Goal: Obtain resource: Obtain resource

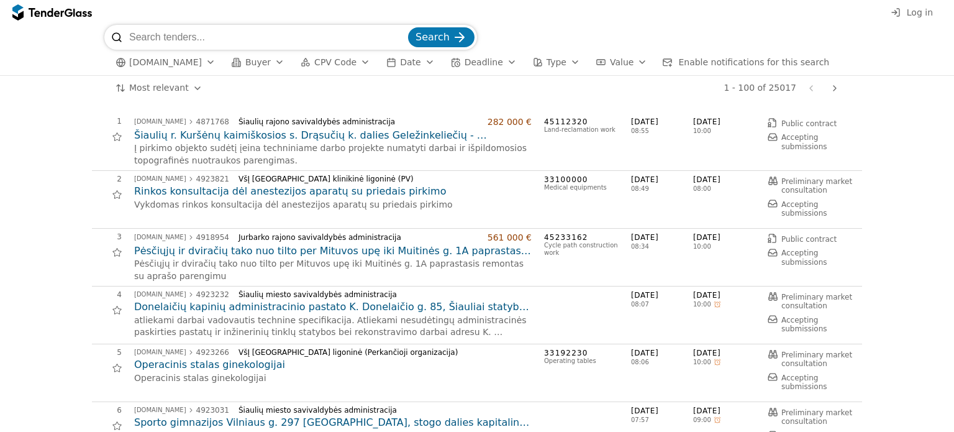
click at [196, 39] on input "search" at bounding box center [267, 37] width 277 height 25
type input "laivo"
click at [408, 27] on button "Search" at bounding box center [441, 37] width 66 height 20
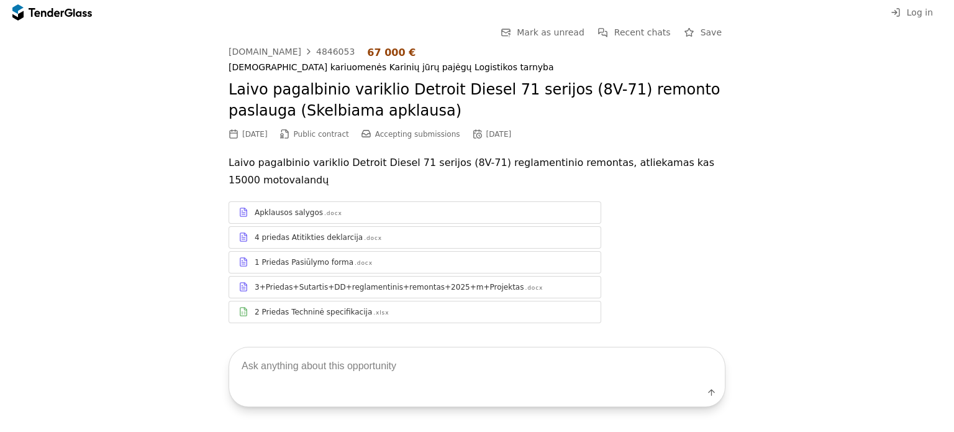
click at [481, 153] on div "viesiejipirkimai.lt 4846053 67 000 € Lietuvos kariuomenės Karinių jūrų pajėgų L…" at bounding box center [477, 191] width 497 height 289
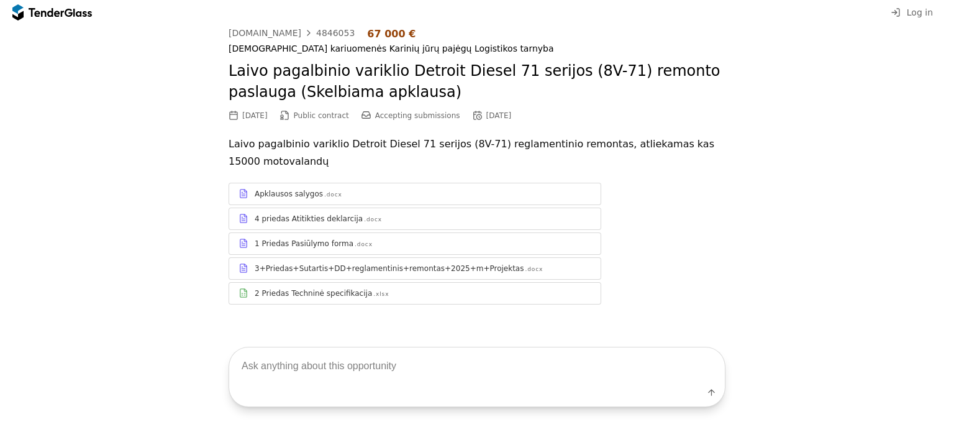
scroll to position [20, 0]
click at [338, 197] on div "Apklausos salygos .docx" at bounding box center [423, 193] width 337 height 10
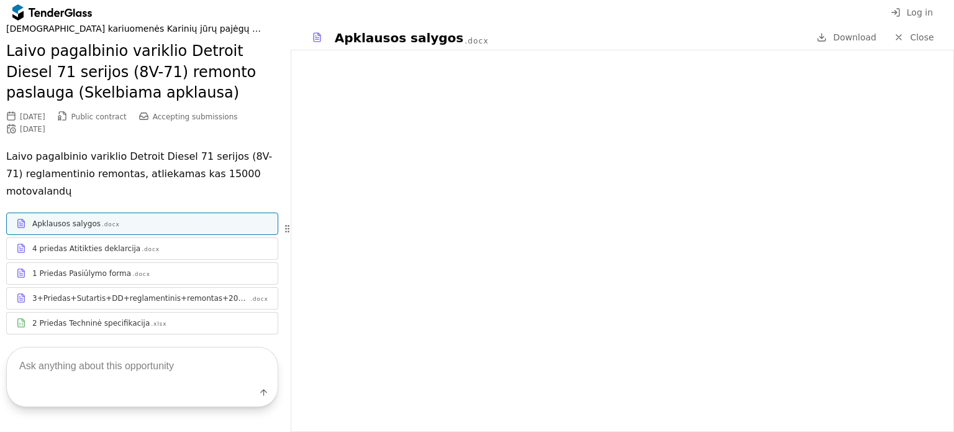
scroll to position [70, 0]
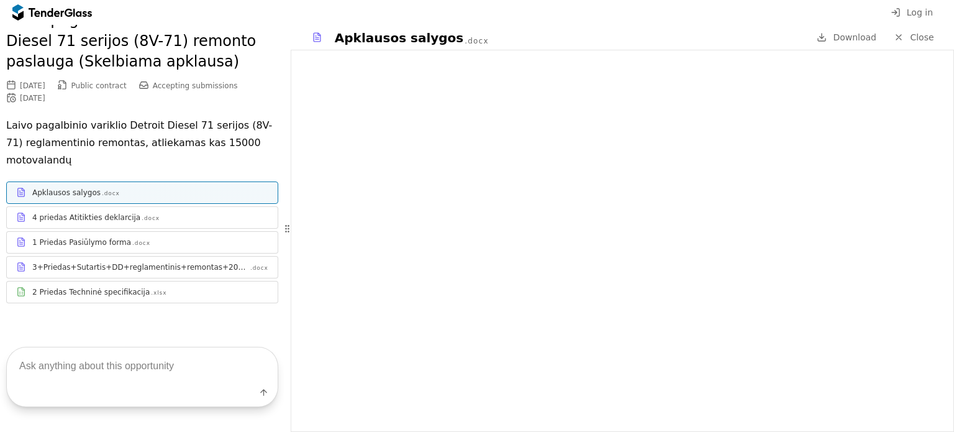
click at [164, 293] on div "2 Priedas Techninė specifikacija .xlsx" at bounding box center [150, 292] width 236 height 10
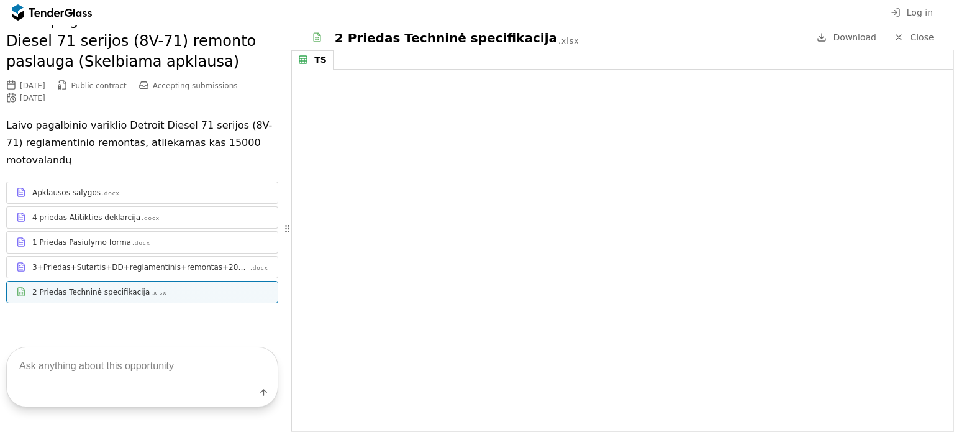
click at [176, 251] on link "1 Priedas Pasiūlymo forma .docx" at bounding box center [142, 242] width 272 height 22
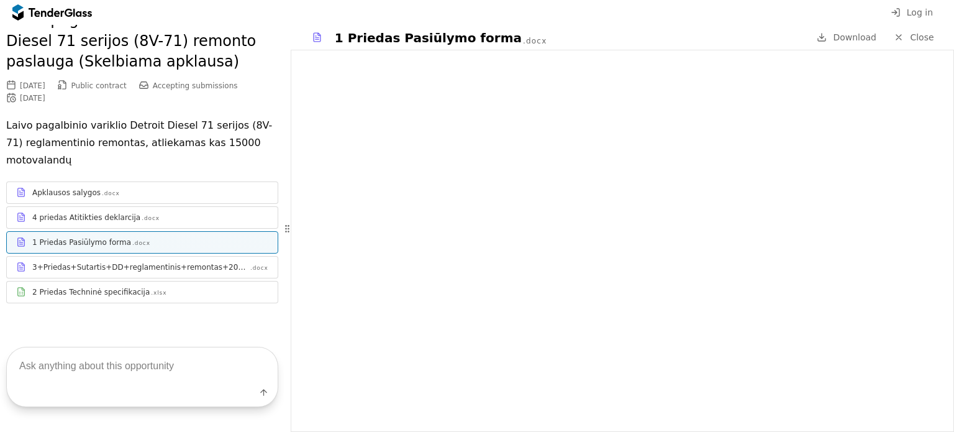
click at [147, 208] on link "4 priedas Atitikties deklarcija .docx" at bounding box center [142, 217] width 272 height 22
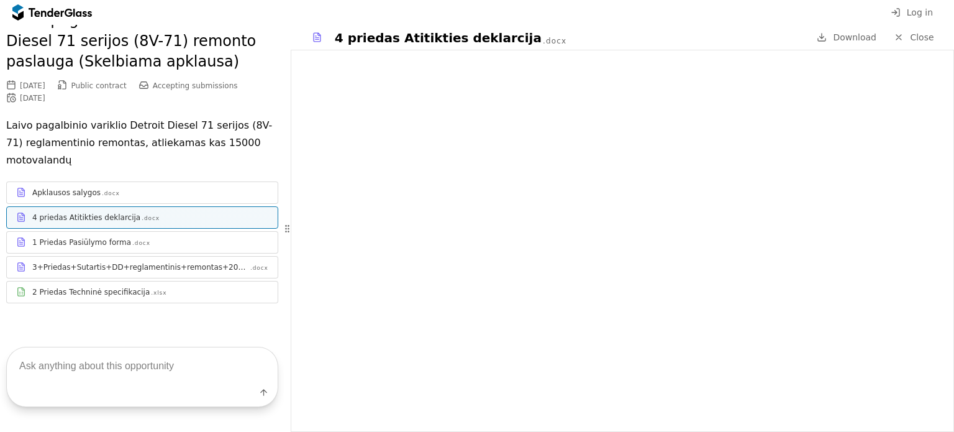
click at [58, 259] on div "3+Priedas+Sutartis+DD+reglamentinis+remontas+2025+m+Projektas .docx" at bounding box center [142, 267] width 271 height 16
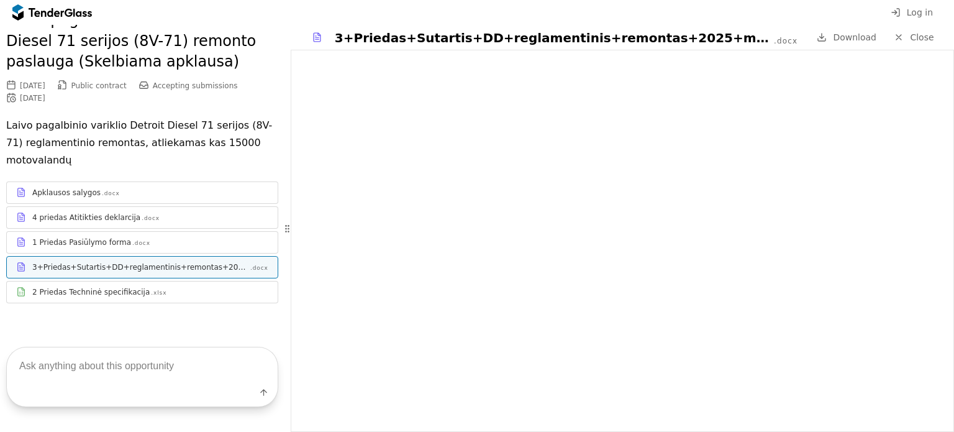
click at [133, 239] on div ".docx" at bounding box center [141, 243] width 18 height 8
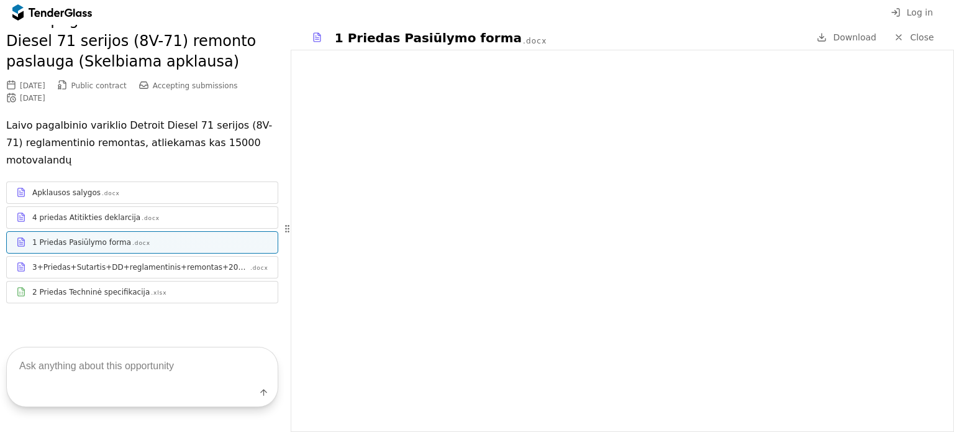
click at [153, 262] on div "3+Priedas+Sutartis+DD+reglamentinis+remontas+2025+m+Projektas" at bounding box center [140, 267] width 217 height 10
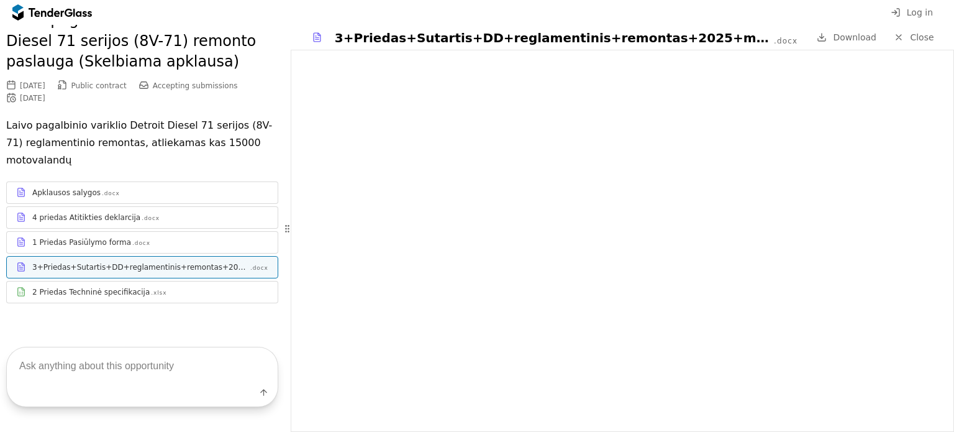
click at [153, 288] on div "2 Priedas Techninė specifikacija .xlsx" at bounding box center [150, 292] width 236 height 10
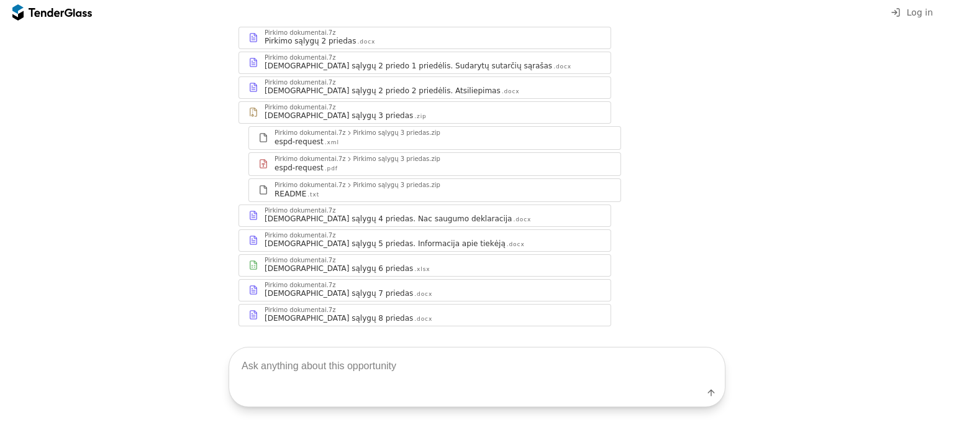
scroll to position [231, 0]
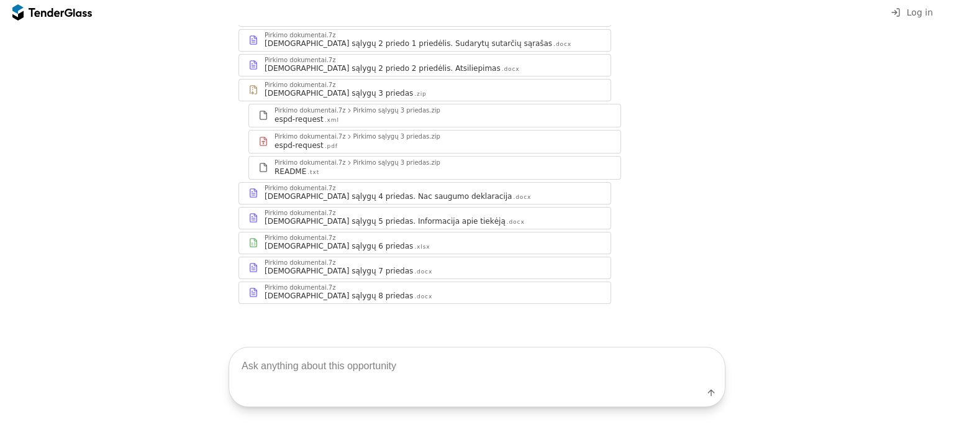
click at [397, 239] on div "Pirkimo dokumentai.7z" at bounding box center [433, 238] width 337 height 6
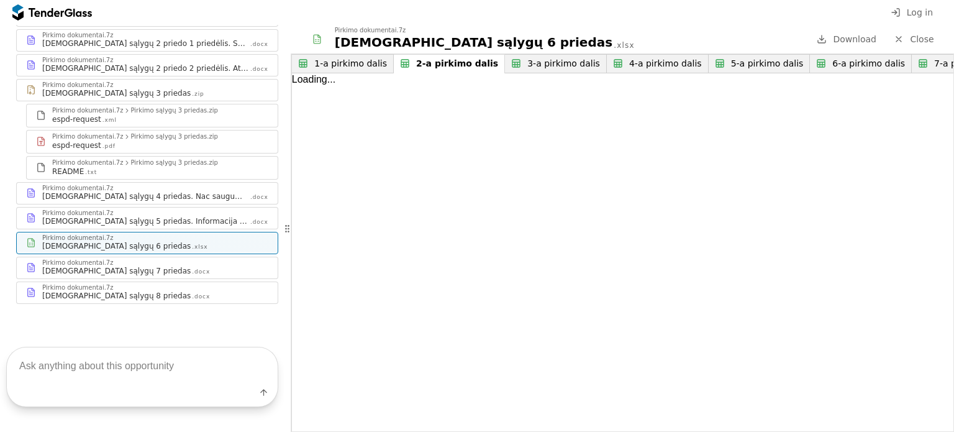
click at [452, 71] on button "2-a pirkimo dalis" at bounding box center [449, 63] width 111 height 19
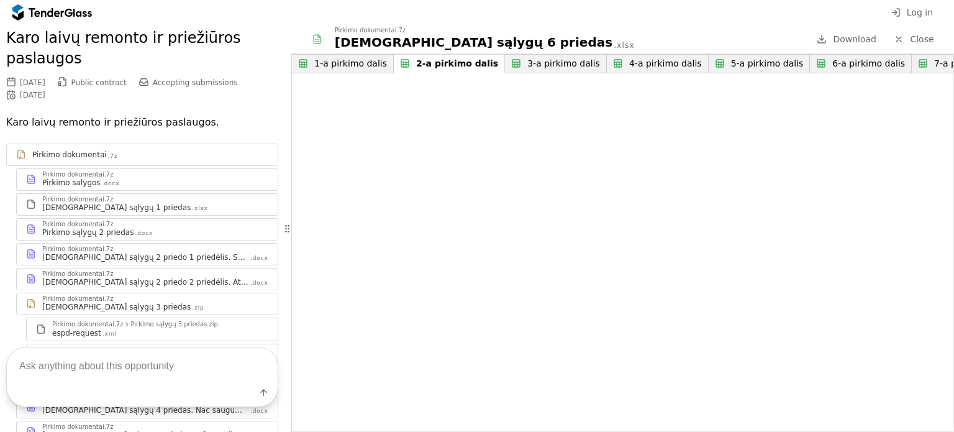
scroll to position [124, 0]
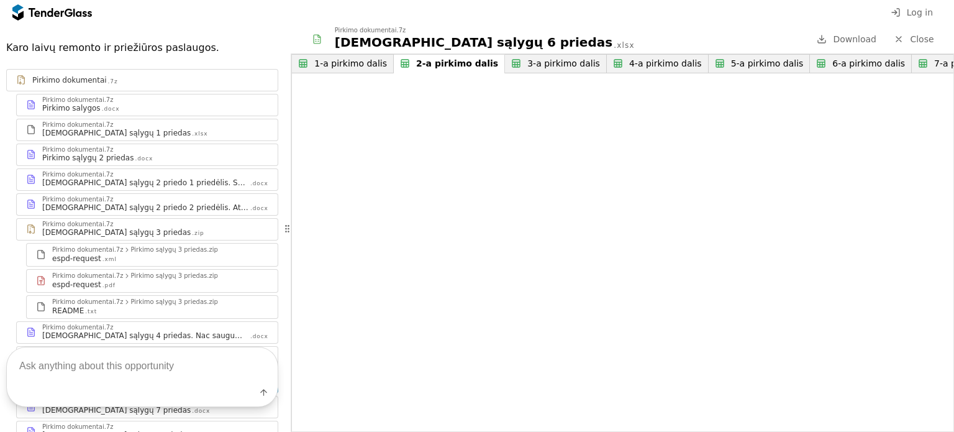
click at [185, 184] on div "[DEMOGRAPHIC_DATA] sąlygų 2 priedo 1 priedėlis. Sudarytų sutarčių sąrašas" at bounding box center [145, 183] width 207 height 10
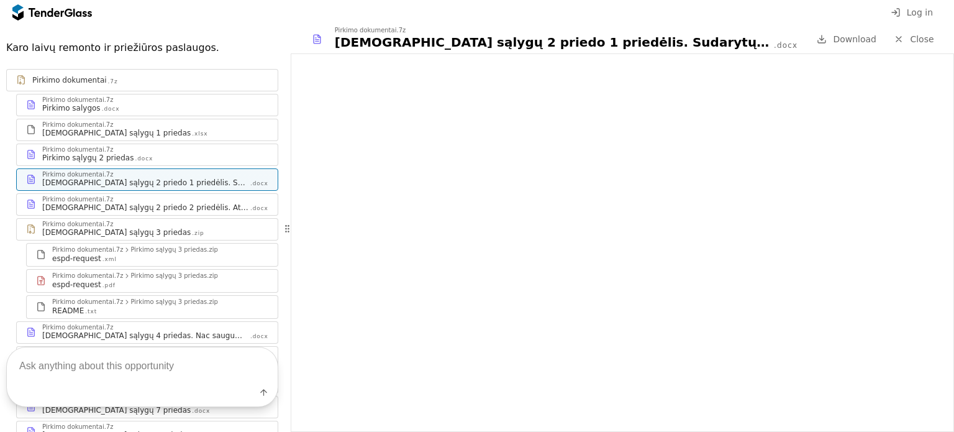
click at [163, 153] on div "Pirkimo sąlygų 2 priedas .docx" at bounding box center [155, 158] width 226 height 10
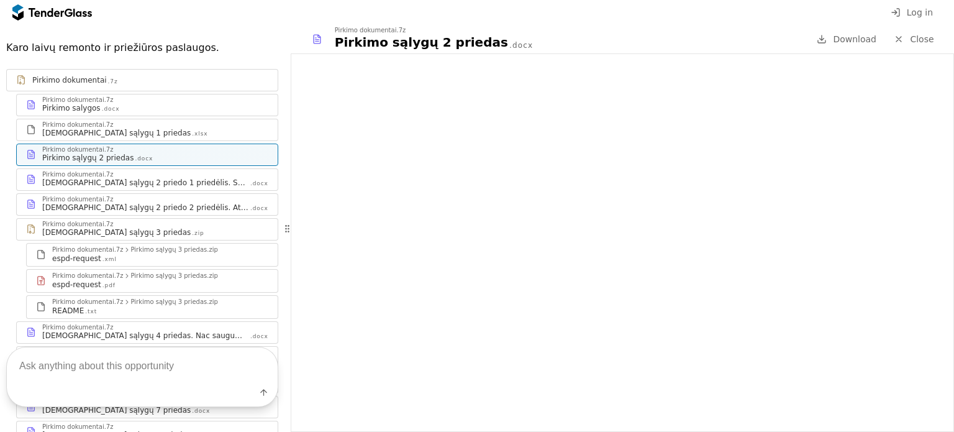
click at [216, 196] on div "Pirkimo dokumentai.7z" at bounding box center [155, 199] width 226 height 6
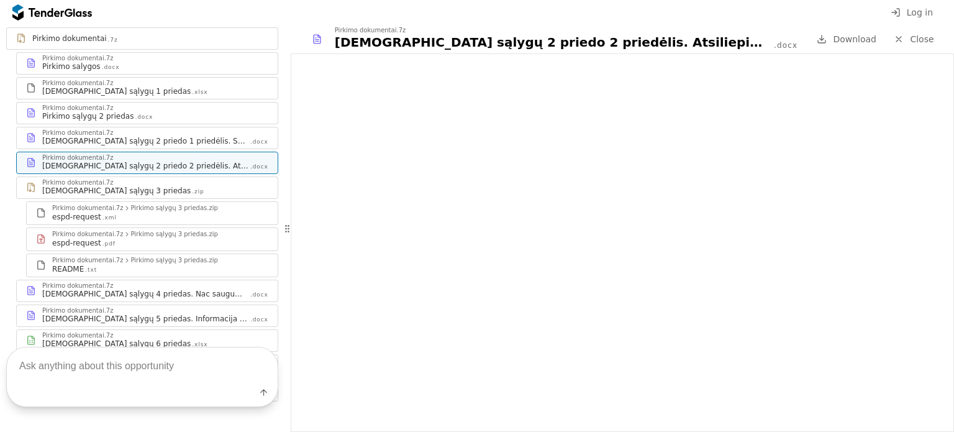
scroll to position [186, 0]
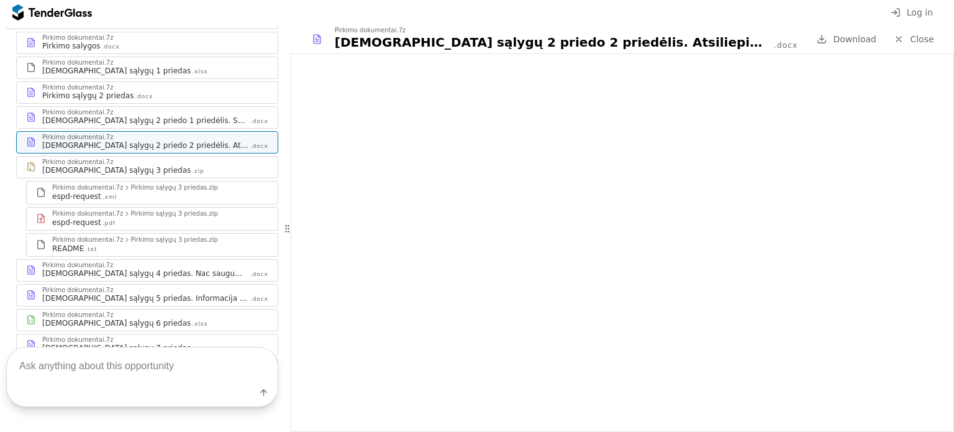
click at [195, 291] on div "Pirkimo dokumentai.7z" at bounding box center [155, 290] width 226 height 6
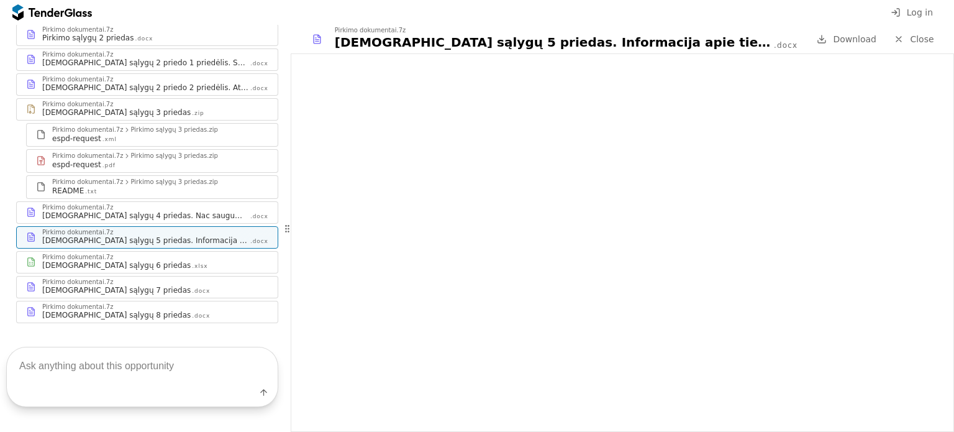
scroll to position [263, 0]
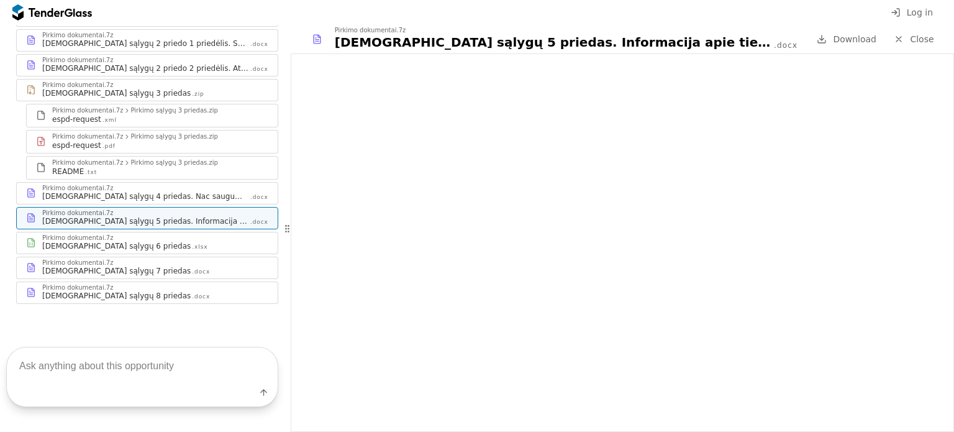
click at [130, 263] on div "Pirkimo dokumentai.7z" at bounding box center [155, 263] width 226 height 6
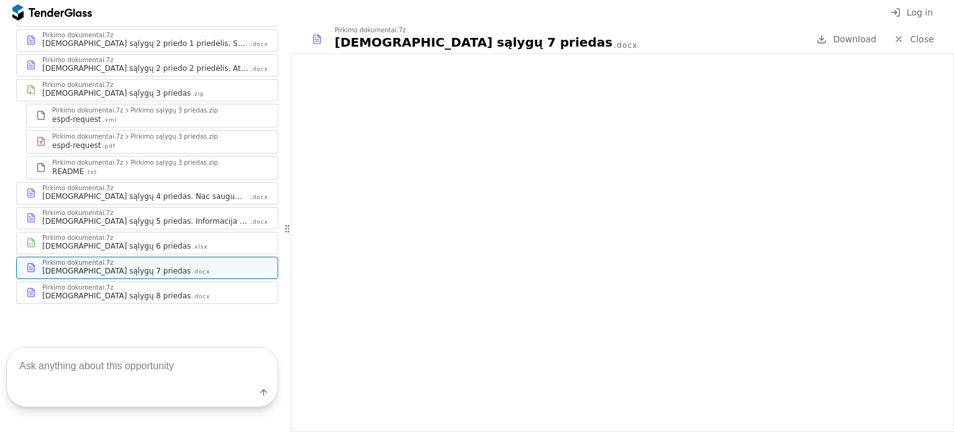
click at [163, 296] on div "Pirkimo sąlygų 8 priedas .docx" at bounding box center [155, 296] width 226 height 10
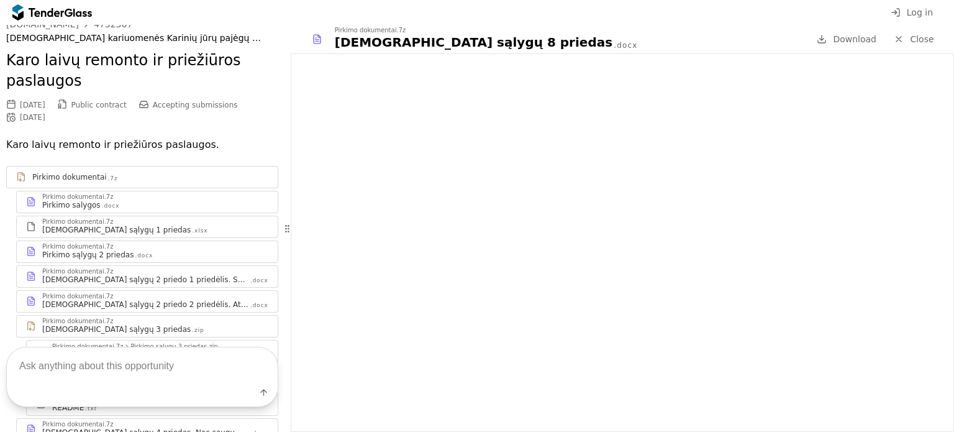
drag, startPoint x: 279, startPoint y: 222, endPoint x: 271, endPoint y: 217, distance: 9.2
click at [275, 228] on div "Go Back Mark as unread Recent chats Save viesiejipirkimai.lt 4732367 Lietuvos k…" at bounding box center [477, 228] width 954 height 407
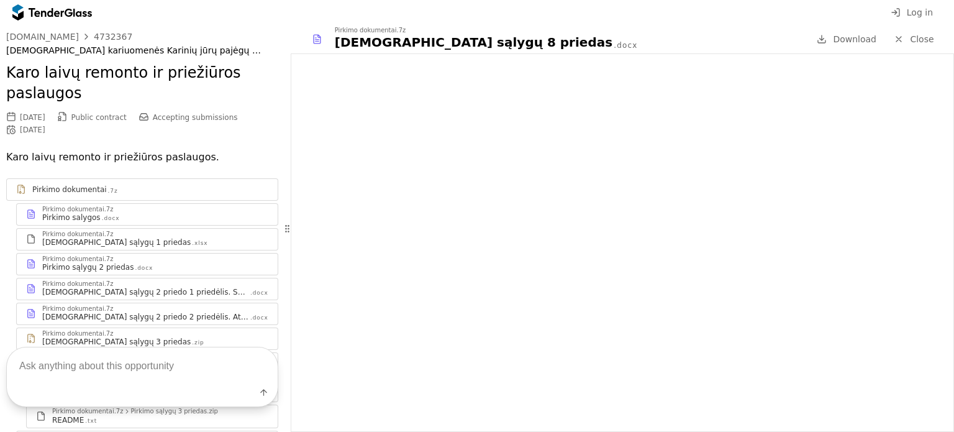
scroll to position [263, 0]
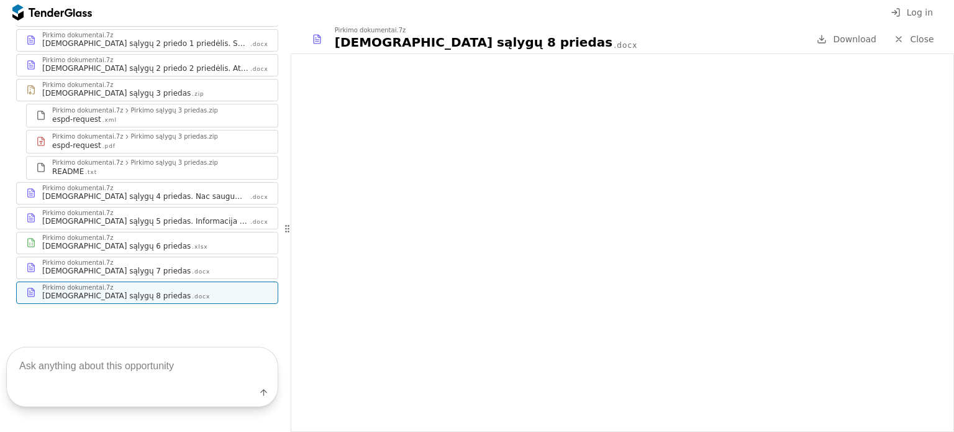
click at [188, 330] on div "Label" at bounding box center [142, 377] width 285 height 110
click at [167, 252] on div "Pirkimo dokumentai.7z Pirkimo sąlygų 6 priedas .xlsx" at bounding box center [147, 242] width 261 height 21
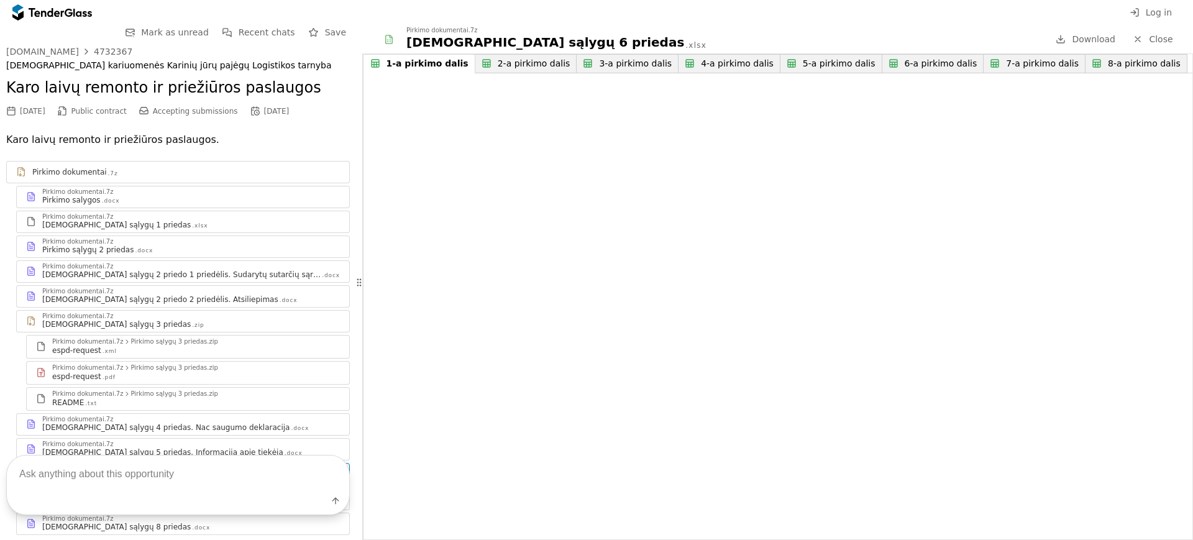
click at [168, 217] on div "Pirkimo dokumentai.7z" at bounding box center [191, 217] width 298 height 6
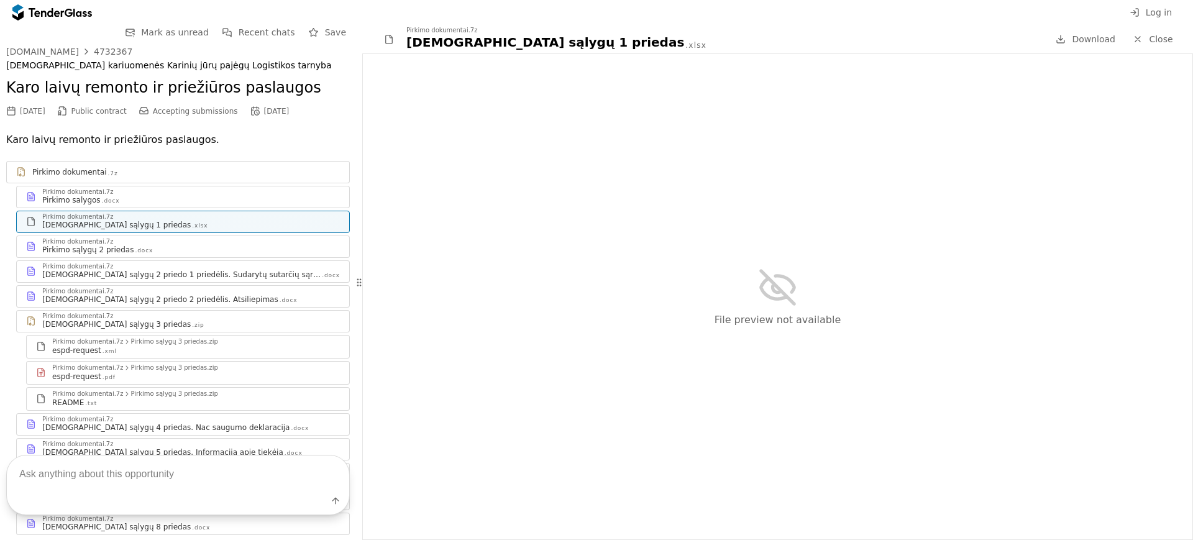
click at [245, 242] on div "Pirkimo dokumentai.7z" at bounding box center [191, 242] width 298 height 6
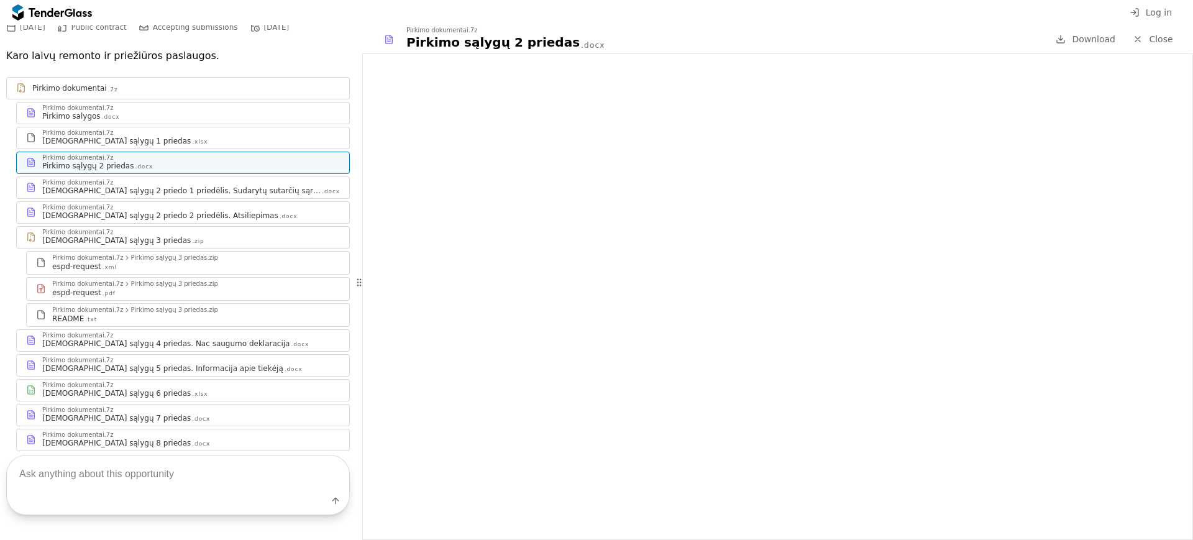
scroll to position [47, 0]
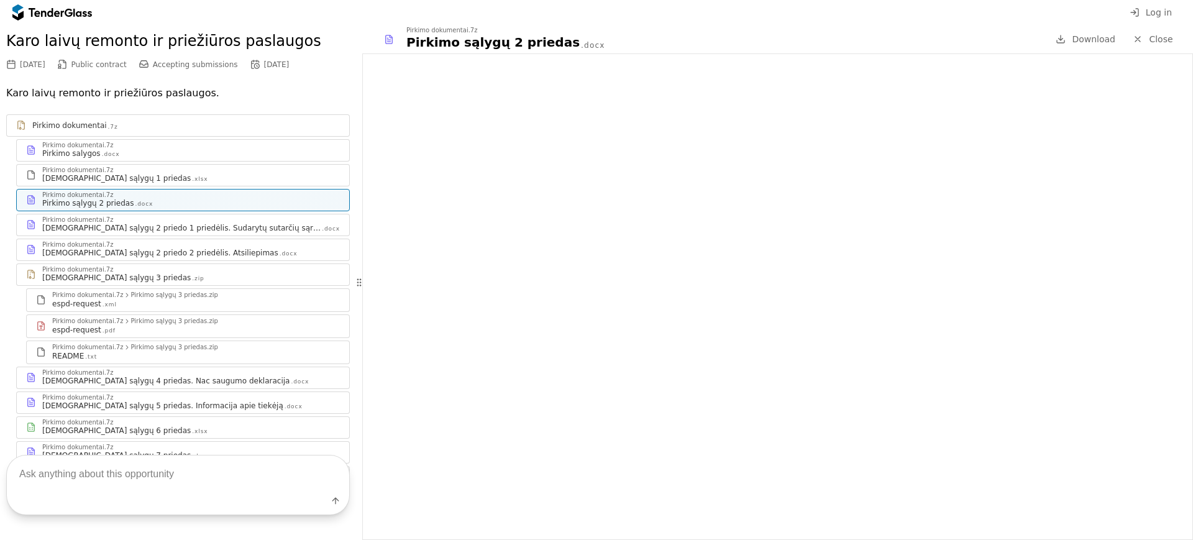
click at [140, 157] on div "Pirkimo salygos .docx" at bounding box center [191, 154] width 298 height 10
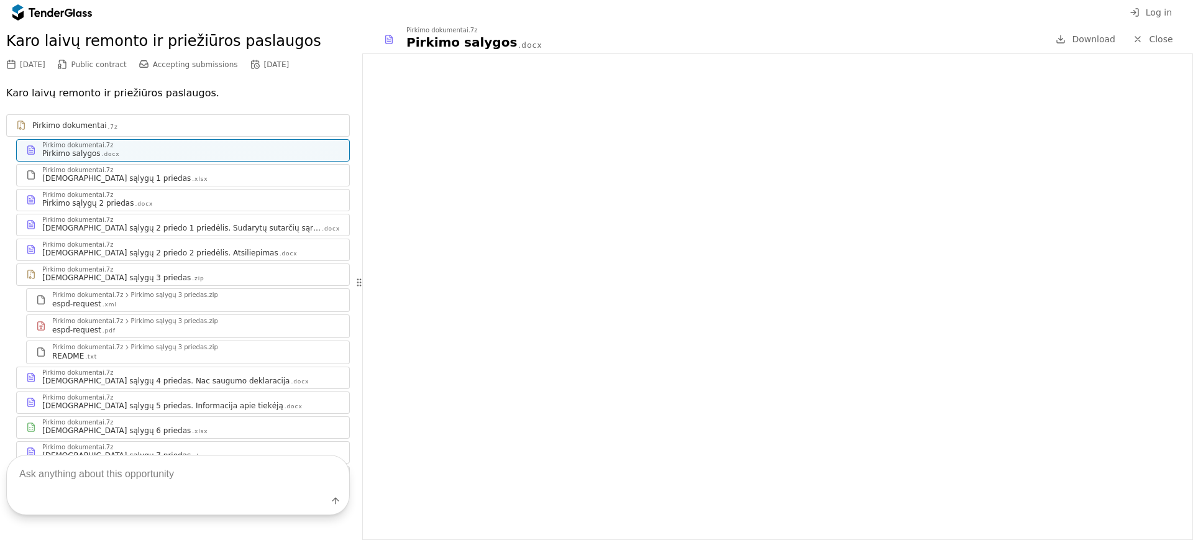
click at [141, 423] on div "Pirkimo dokumentai.7z" at bounding box center [191, 422] width 298 height 6
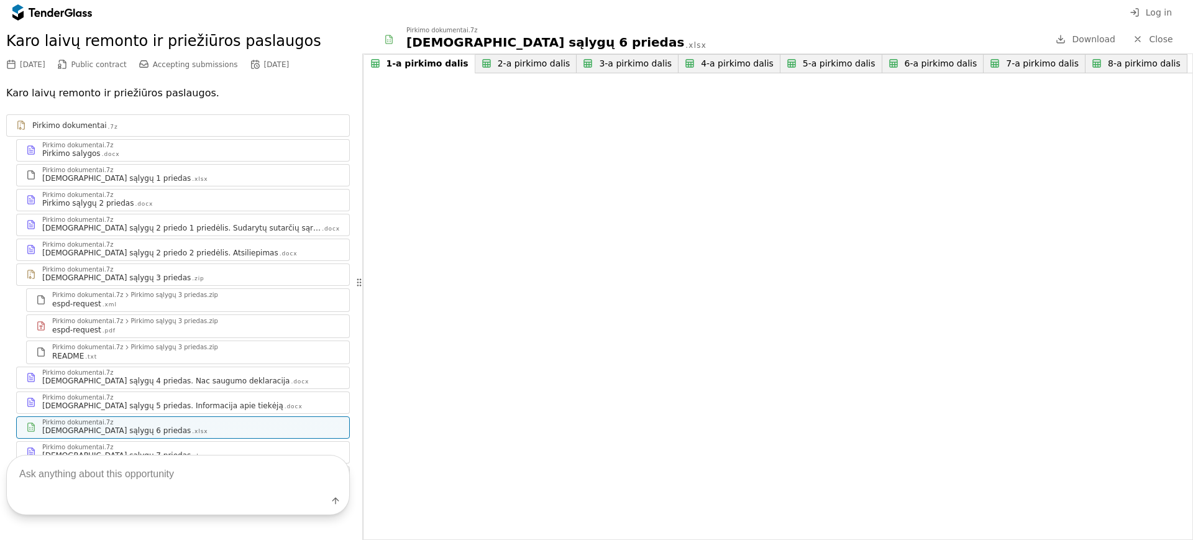
click at [609, 49] on div "Pirkimo sąlygų 6 priedas .xlsx" at bounding box center [721, 42] width 630 height 17
click at [609, 54] on button "3-a pirkimo dalis" at bounding box center [622, 63] width 111 height 19
click at [397, 58] on div "1-a pirkimo dalis" at bounding box center [428, 63] width 82 height 11
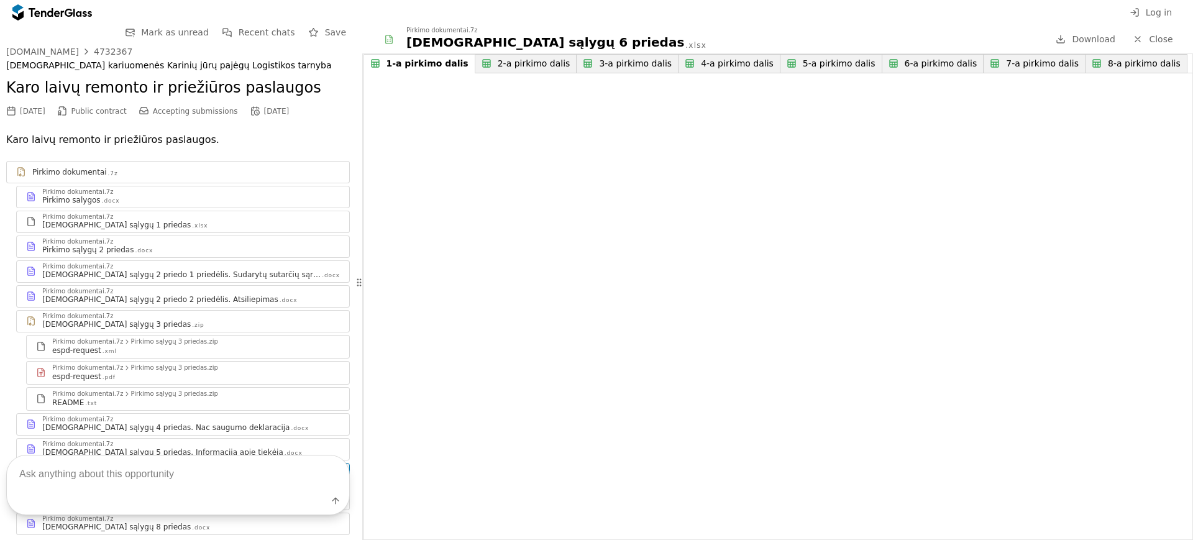
click at [195, 246] on div "Pirkimo sąlygų 2 priedas .docx" at bounding box center [191, 250] width 298 height 10
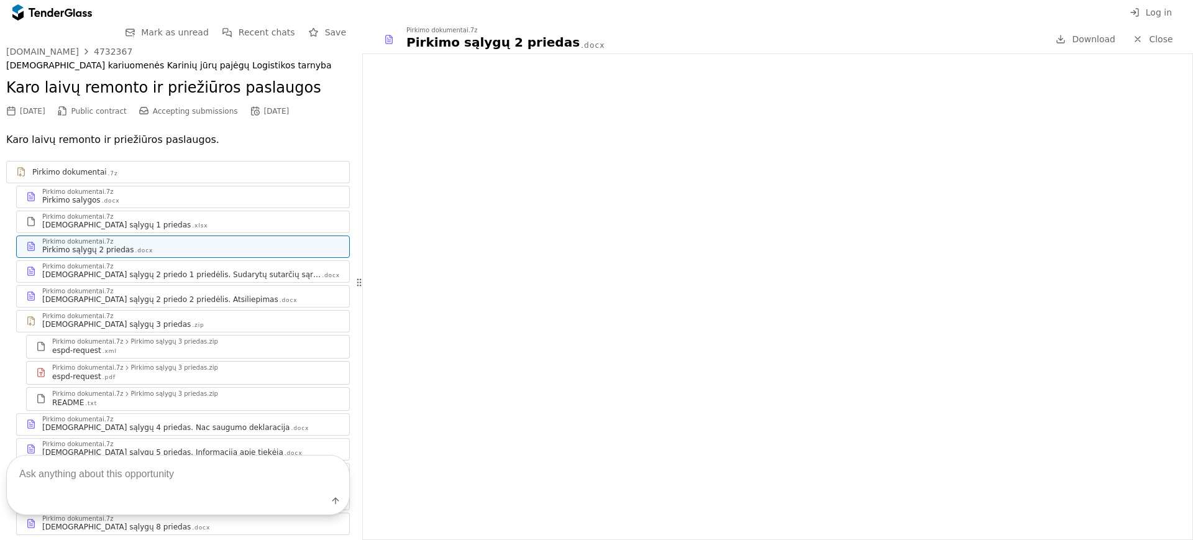
click at [229, 268] on div "Pirkimo dokumentai.7z" at bounding box center [191, 266] width 298 height 6
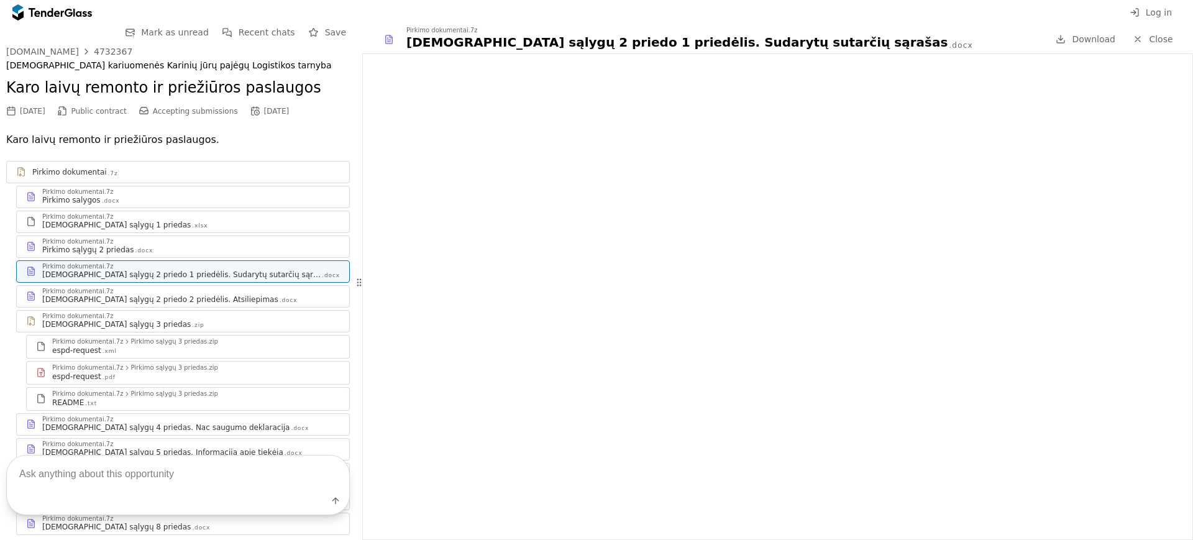
click at [199, 417] on div "Pirkimo dokumentai.7z" at bounding box center [191, 419] width 298 height 6
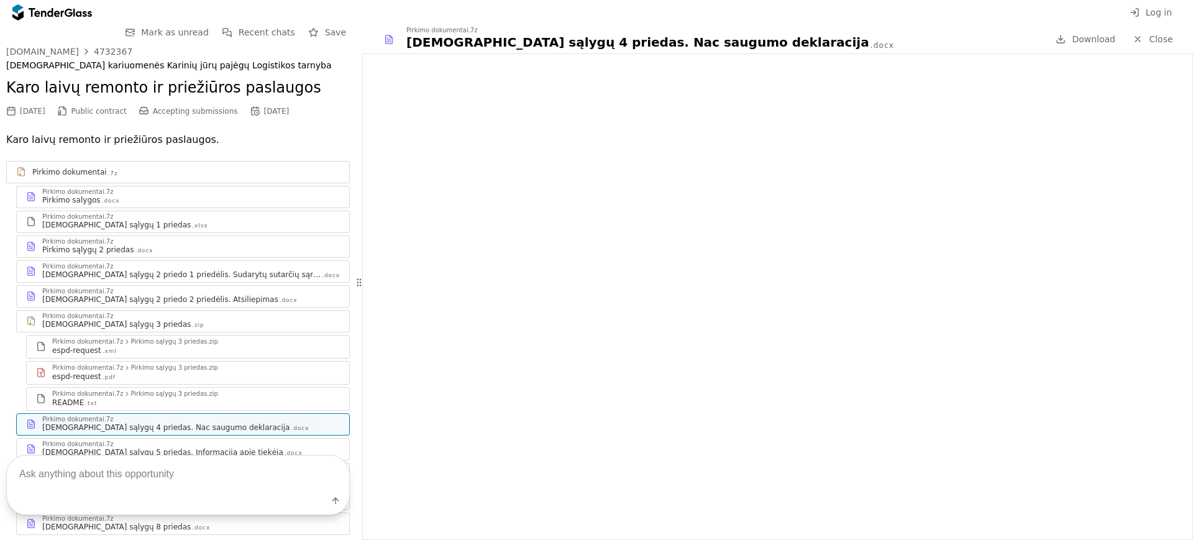
scroll to position [124, 0]
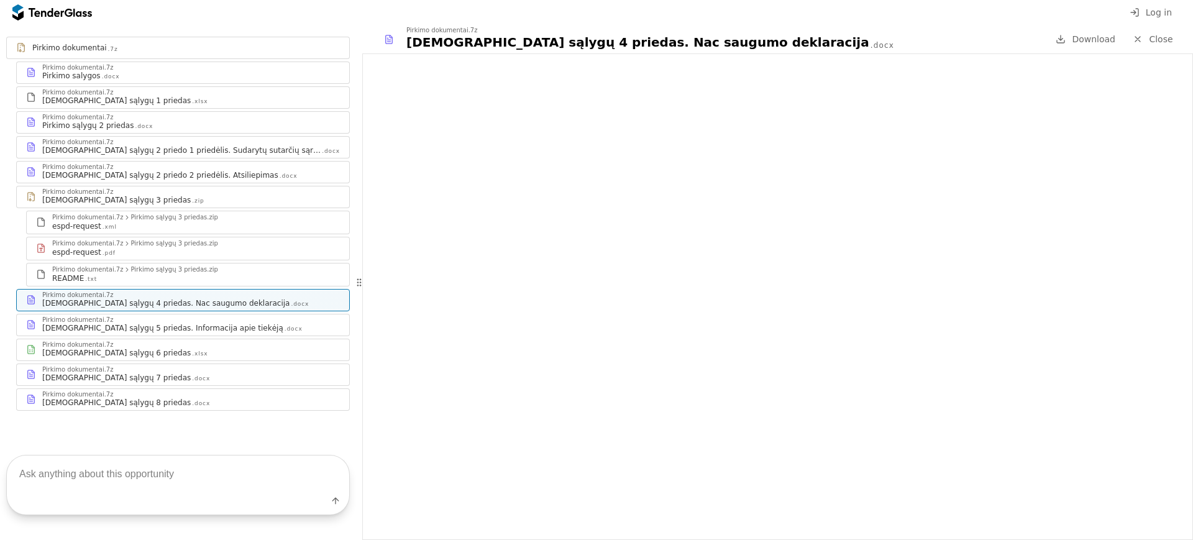
click at [190, 319] on div "Pirkimo dokumentai.7z" at bounding box center [191, 320] width 298 height 6
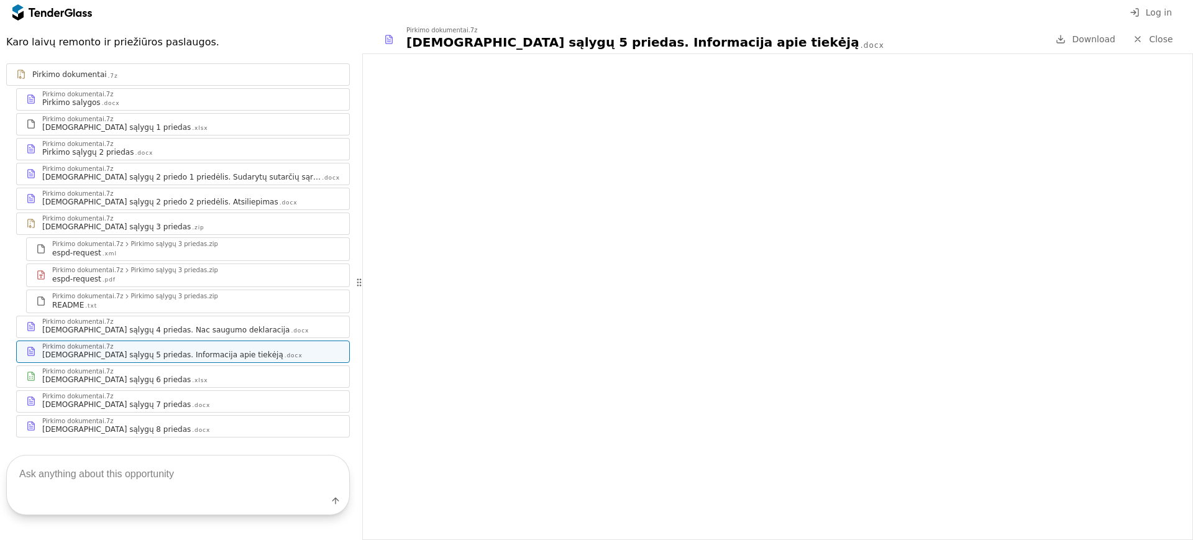
scroll to position [124, 0]
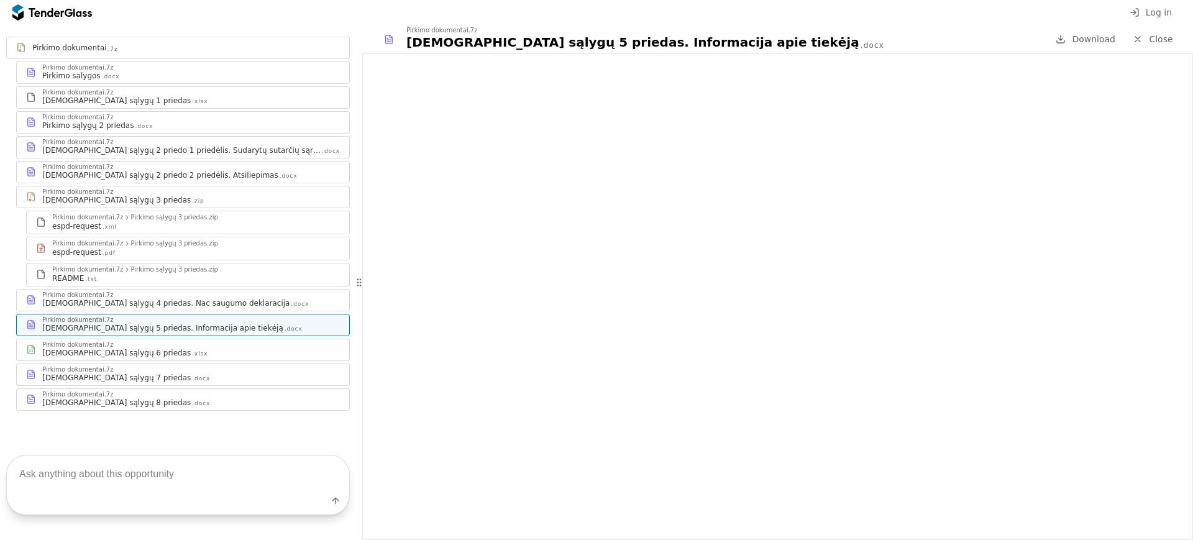
click at [146, 359] on div "Pirkimo dokumentai.7z Pirkimo sąlygų 6 priedas .xlsx" at bounding box center [183, 349] width 332 height 21
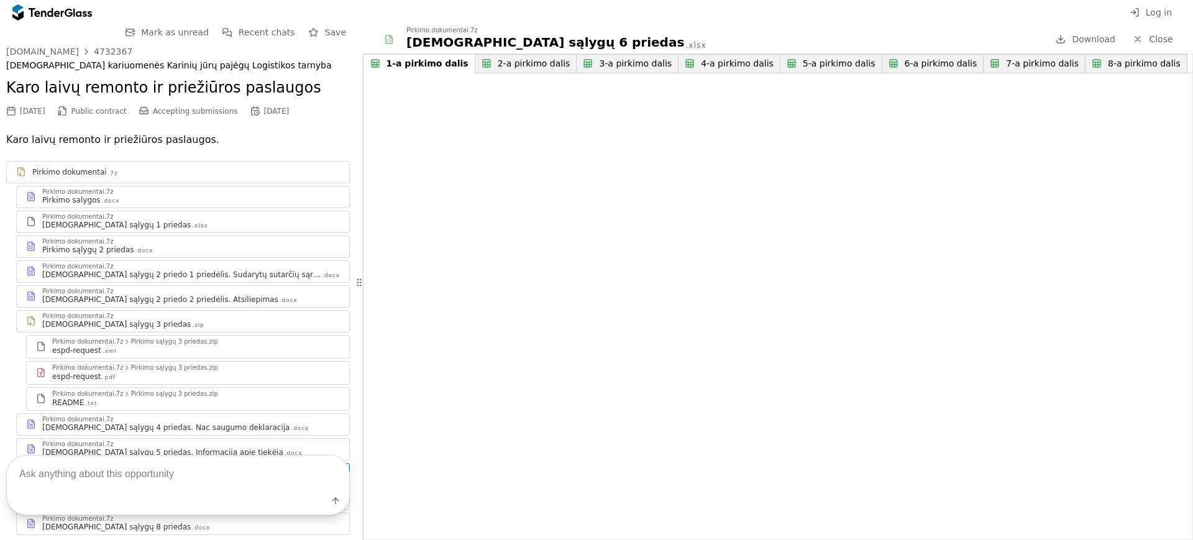
click at [195, 195] on div "Pirkimo salygos .docx" at bounding box center [191, 200] width 298 height 10
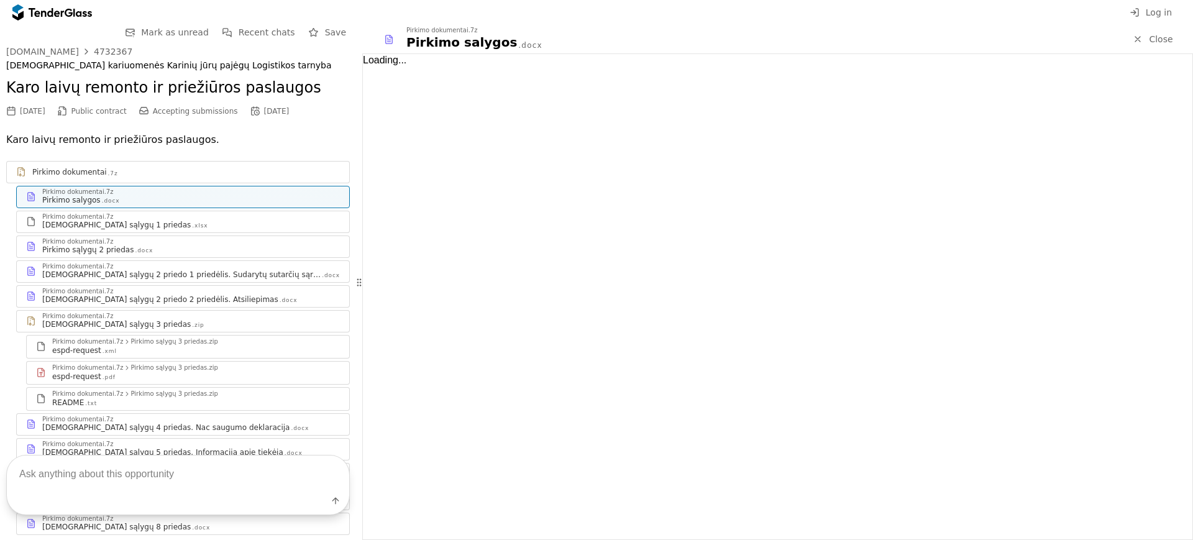
click at [193, 228] on div "Pirkimo sąlygų 1 priedas .xlsx" at bounding box center [191, 225] width 298 height 10
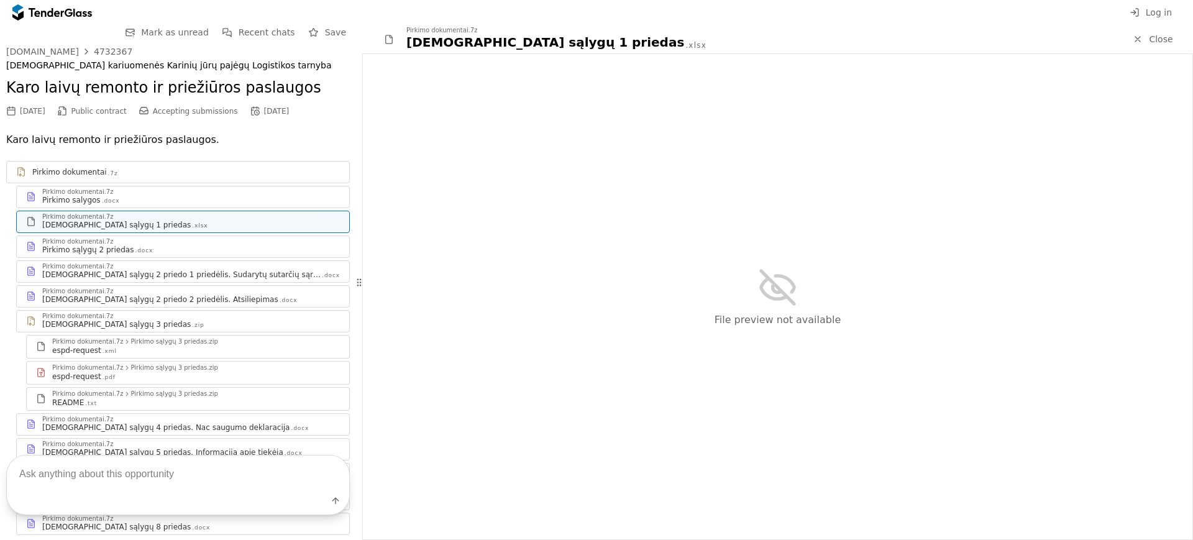
click at [255, 252] on div "Pirkimo sąlygų 2 priedas .docx" at bounding box center [191, 250] width 298 height 10
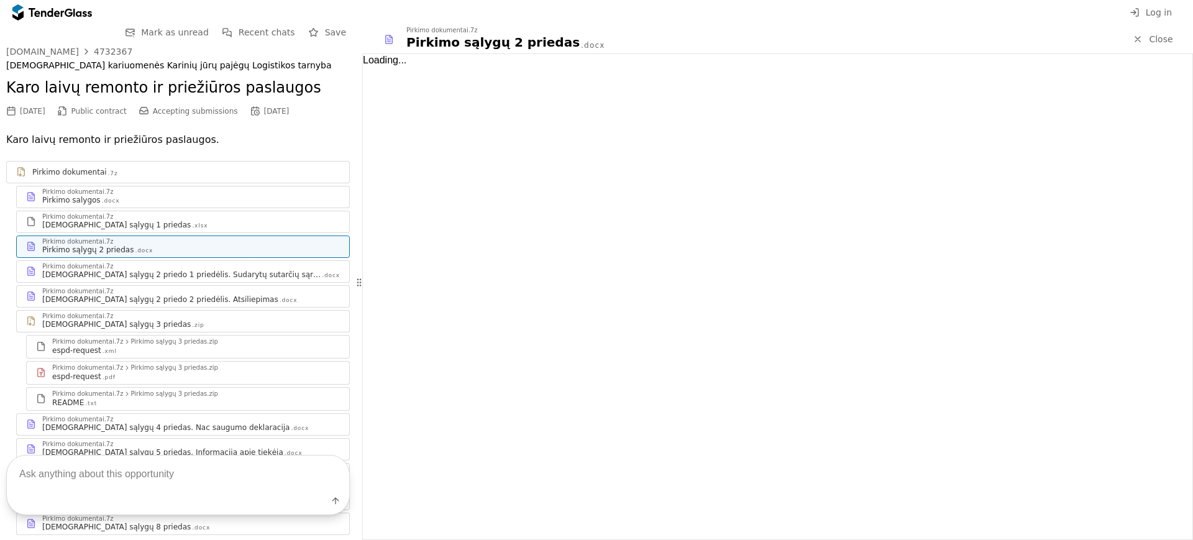
click at [802, 313] on div "Loading..." at bounding box center [778, 296] width 830 height 485
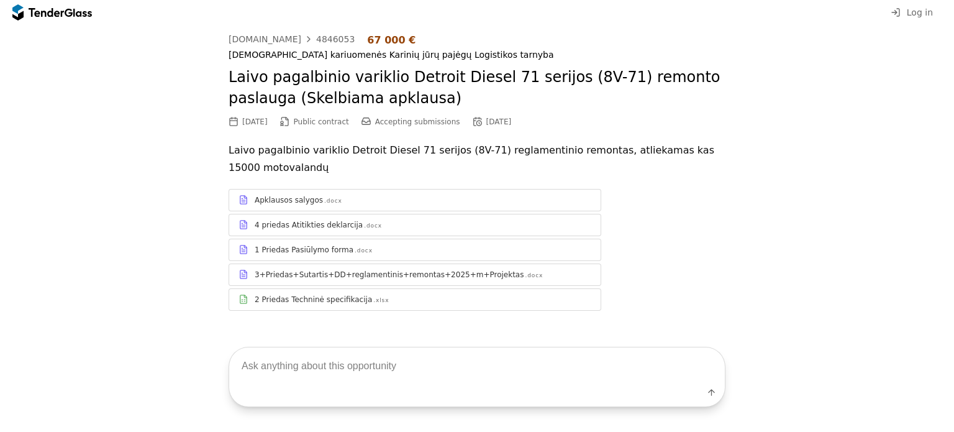
scroll to position [20, 0]
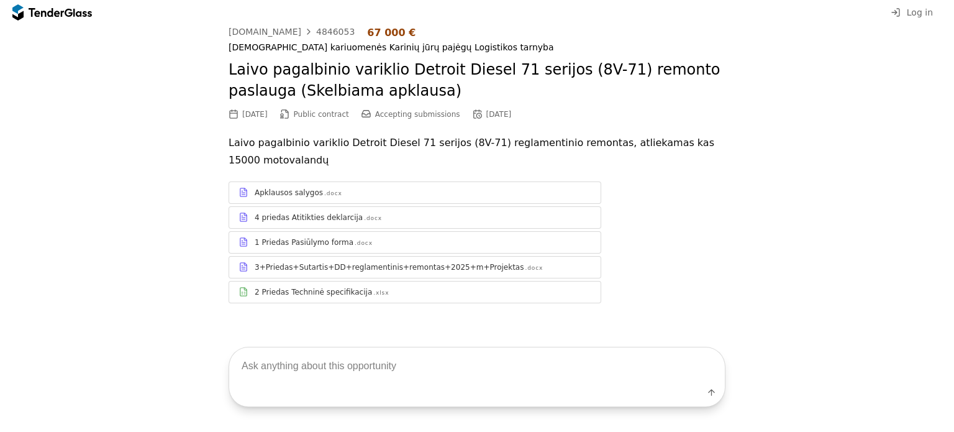
click at [444, 244] on div "1 Priedas Pasiūlymo forma .docx" at bounding box center [423, 242] width 337 height 10
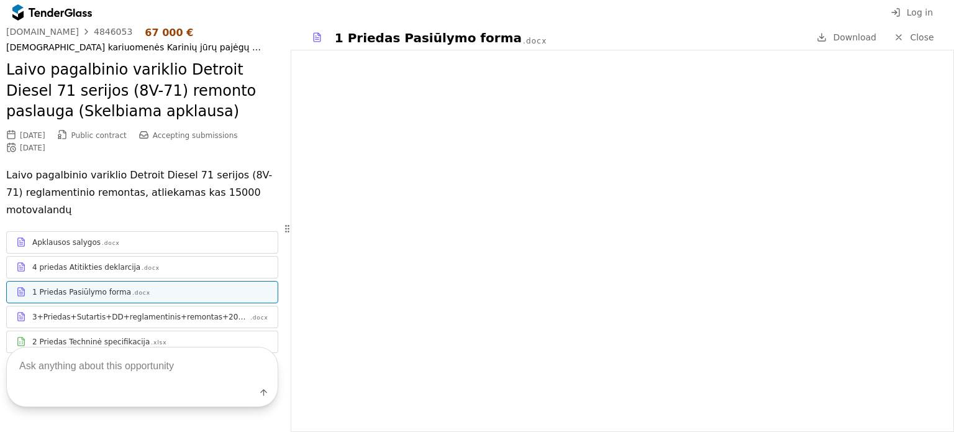
click at [162, 338] on div "Label" at bounding box center [142, 377] width 285 height 110
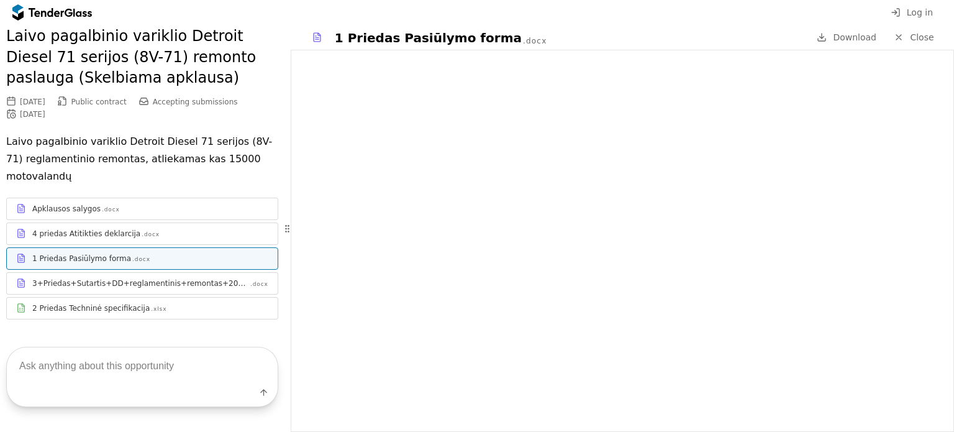
scroll to position [70, 0]
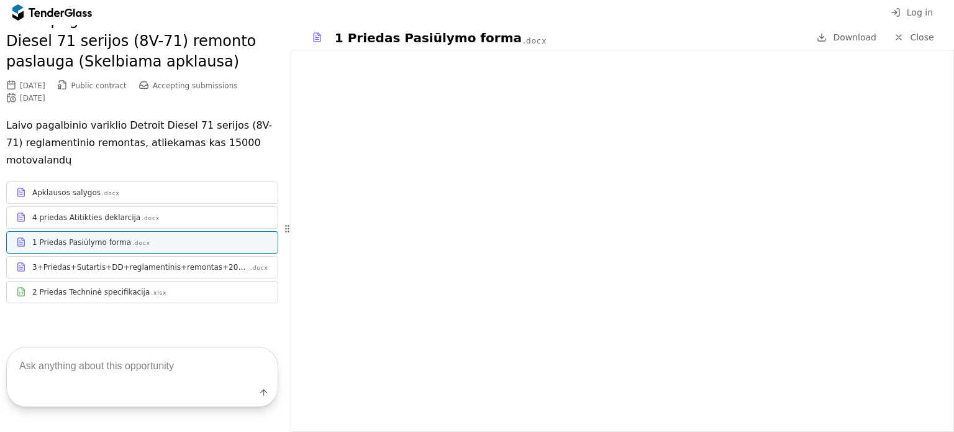
click at [151, 289] on div ".xlsx" at bounding box center [159, 293] width 16 height 8
click at [120, 294] on div "2 Priedas Techninė specifikacija" at bounding box center [90, 292] width 117 height 10
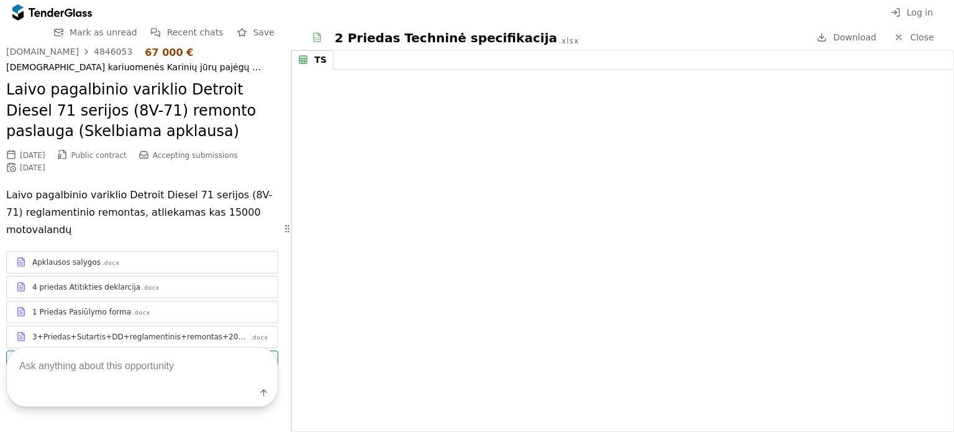
click at [185, 290] on div "4 priedas Atitikties deklarcija .docx" at bounding box center [150, 287] width 236 height 10
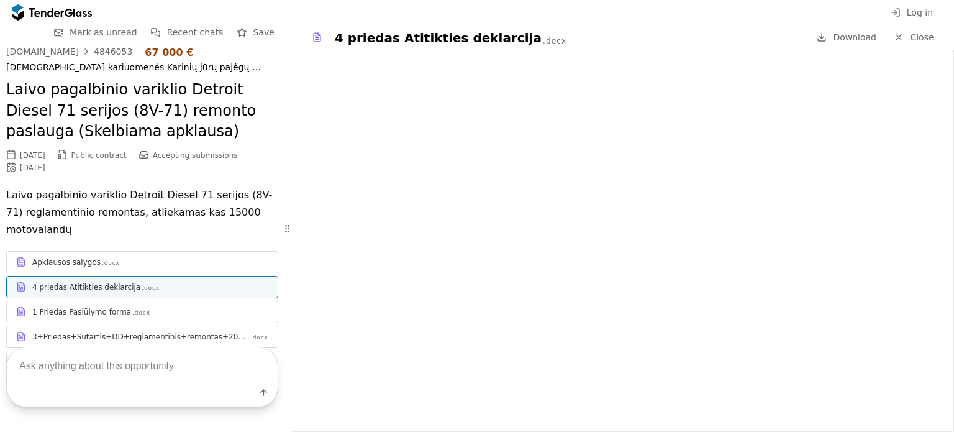
click at [140, 308] on div "1 Priedas Pasiūlymo forma .docx" at bounding box center [150, 312] width 236 height 10
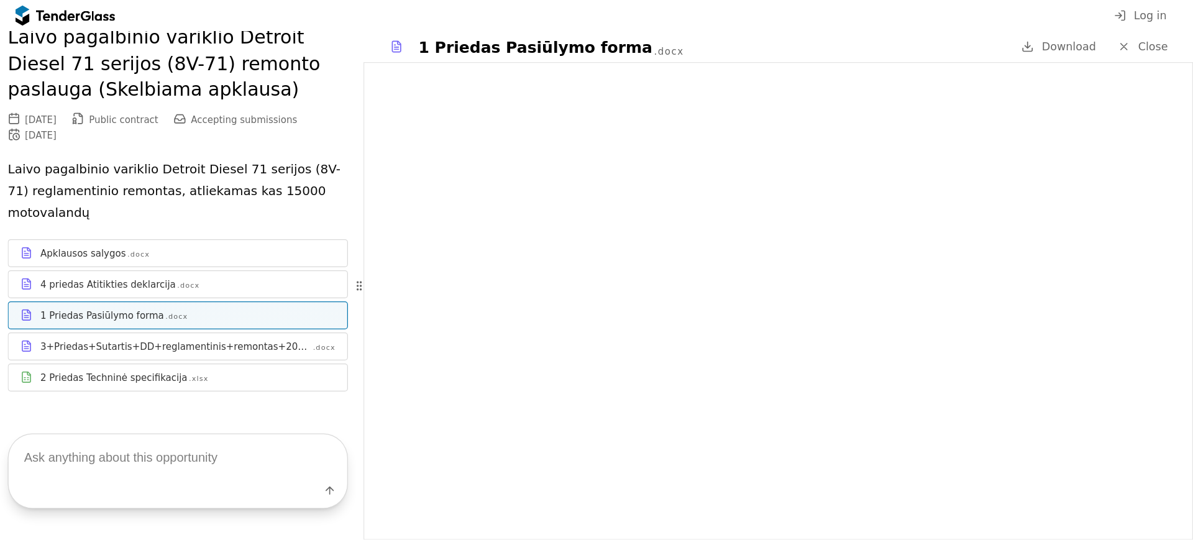
scroll to position [70, 0]
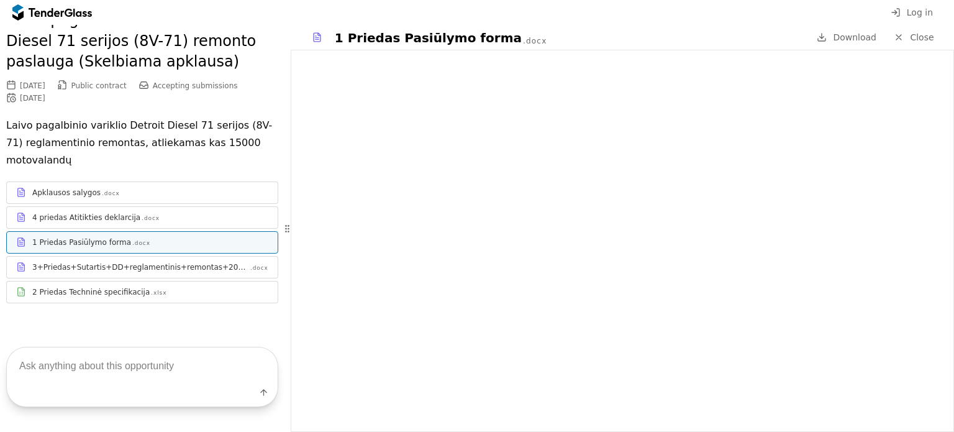
click at [124, 223] on div "4 priedas Atitikties deklarcija .docx" at bounding box center [142, 217] width 271 height 16
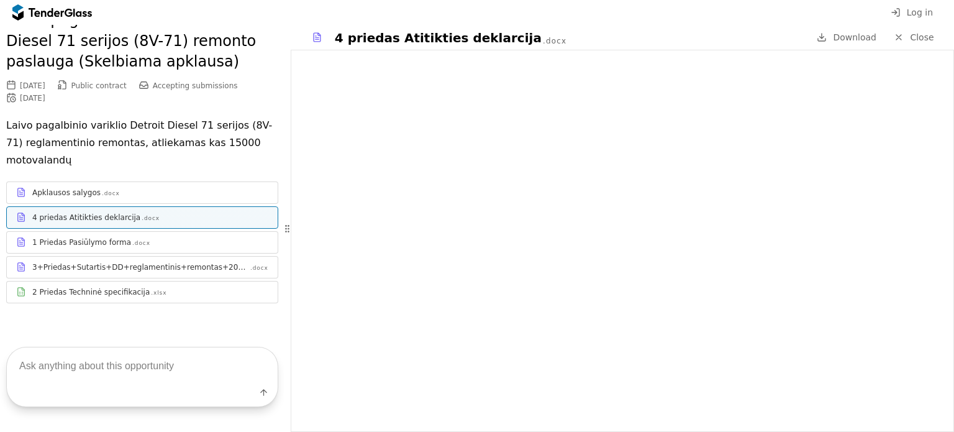
click at [159, 197] on div "Apklausos salygos .docx" at bounding box center [150, 193] width 236 height 10
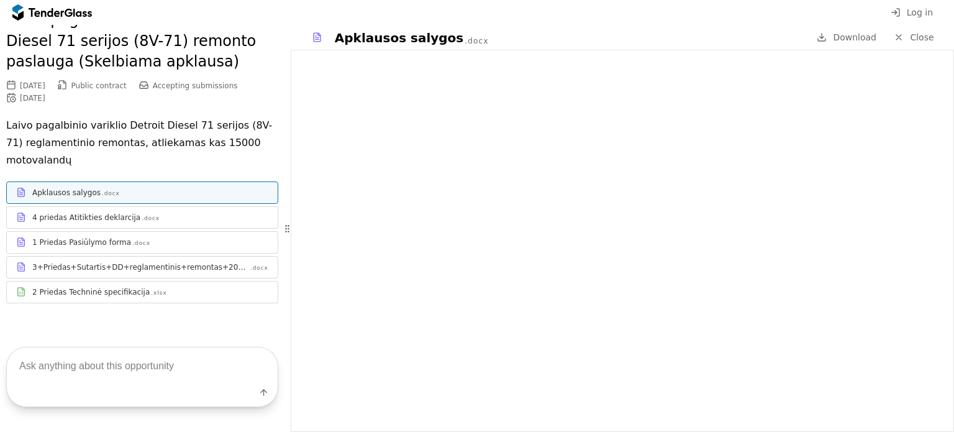
click at [144, 240] on div "1 Priedas Pasiūlymo forma .docx" at bounding box center [150, 242] width 236 height 10
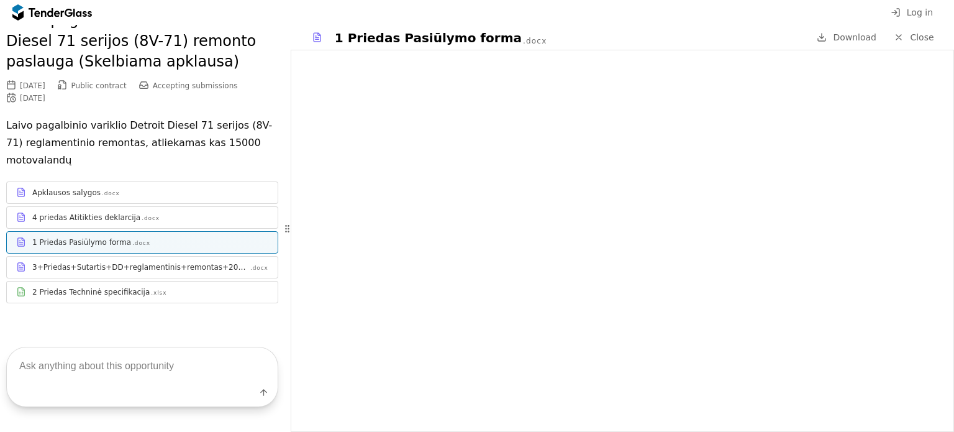
click at [203, 183] on link "Apklausos salygos .docx" at bounding box center [142, 192] width 272 height 22
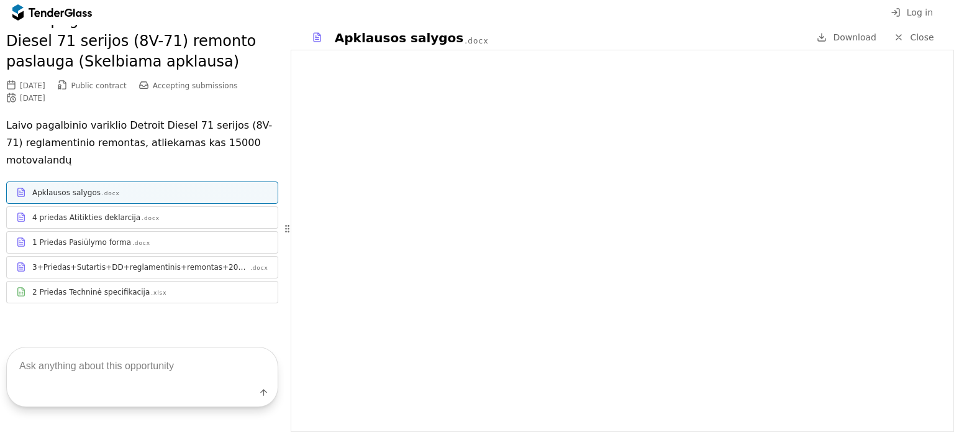
click at [196, 221] on div "4 priedas Atitikties deklarcija .docx" at bounding box center [150, 218] width 236 height 10
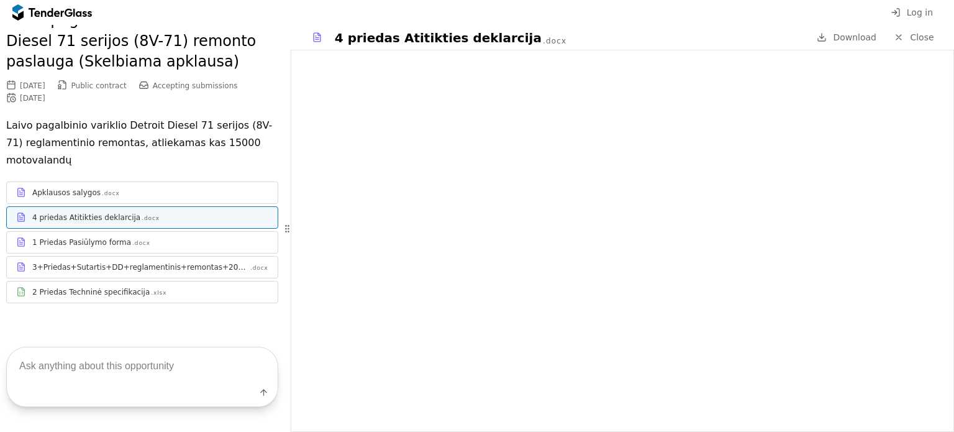
click at [144, 240] on div "1 Priedas Pasiūlymo forma .docx" at bounding box center [150, 242] width 236 height 10
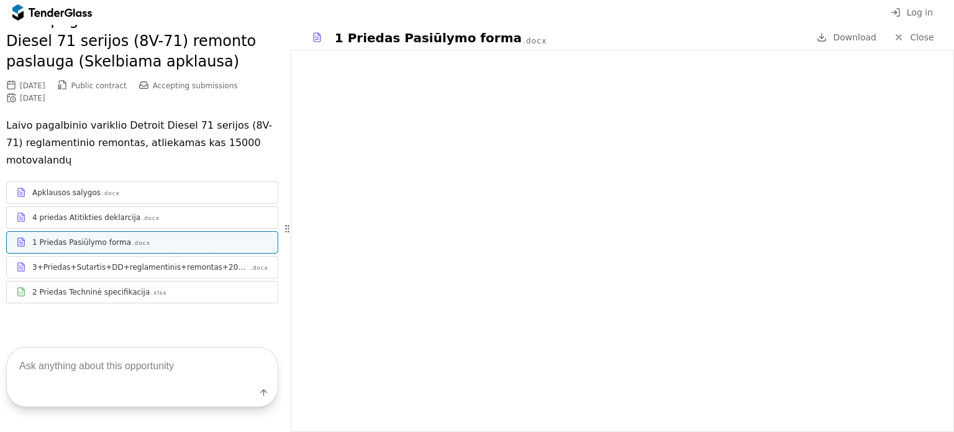
click at [99, 188] on div "Apklausos salygos .docx" at bounding box center [150, 193] width 236 height 10
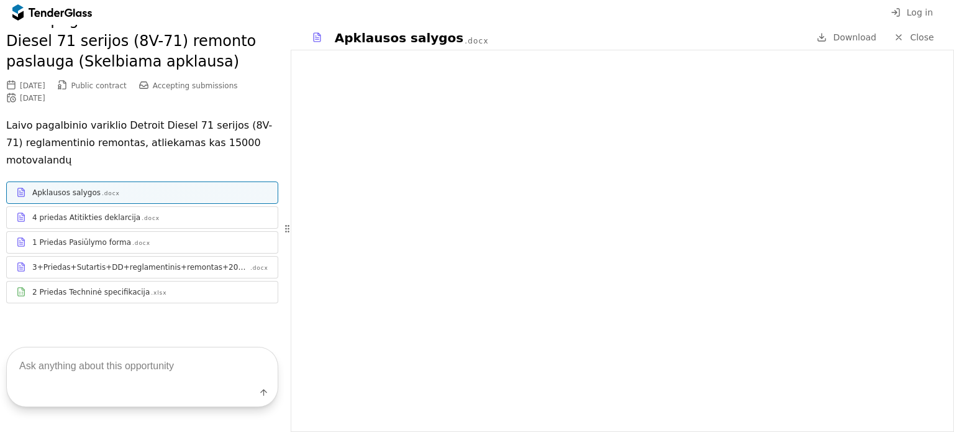
click at [196, 222] on div "4 priedas Atitikties deklarcija .docx" at bounding box center [142, 217] width 271 height 16
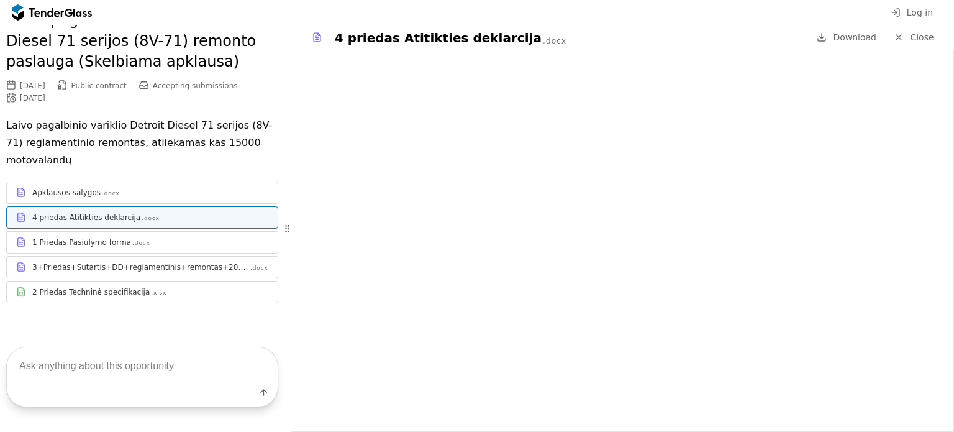
click at [199, 249] on div "1 Priedas Pasiūlymo forma .docx" at bounding box center [142, 242] width 271 height 16
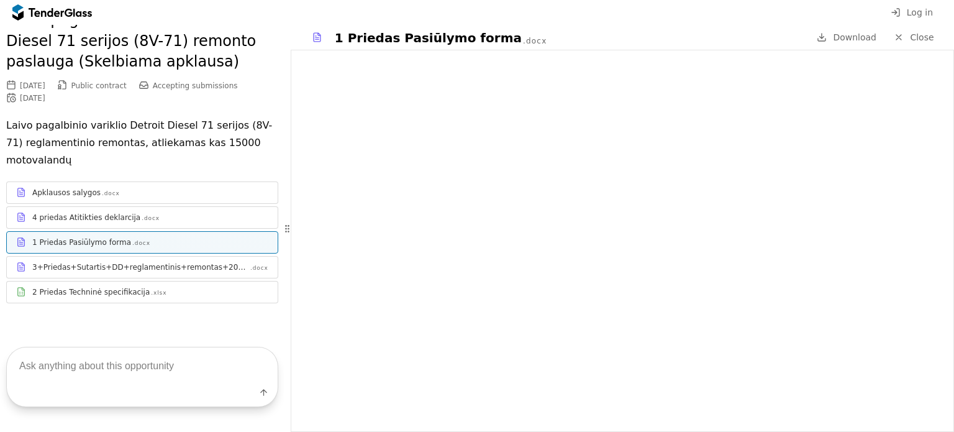
click at [181, 266] on div "3+Priedas+Sutartis+DD+reglamentinis+remontas+2025+m+Projektas" at bounding box center [140, 267] width 217 height 10
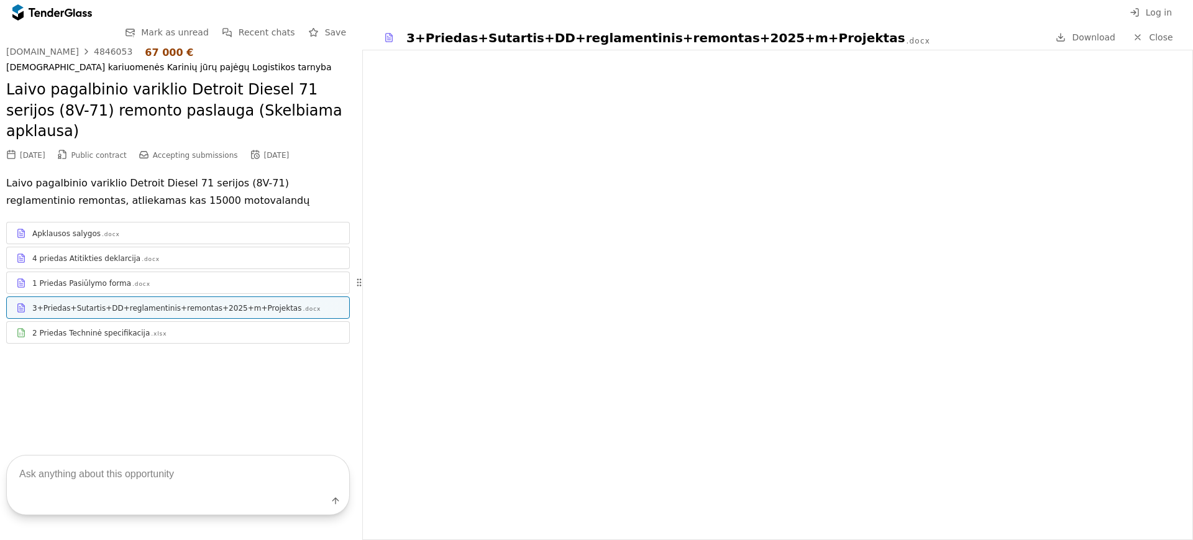
click at [201, 328] on div "2 Priedas Techninė specifikacija .xlsx" at bounding box center [186, 333] width 308 height 10
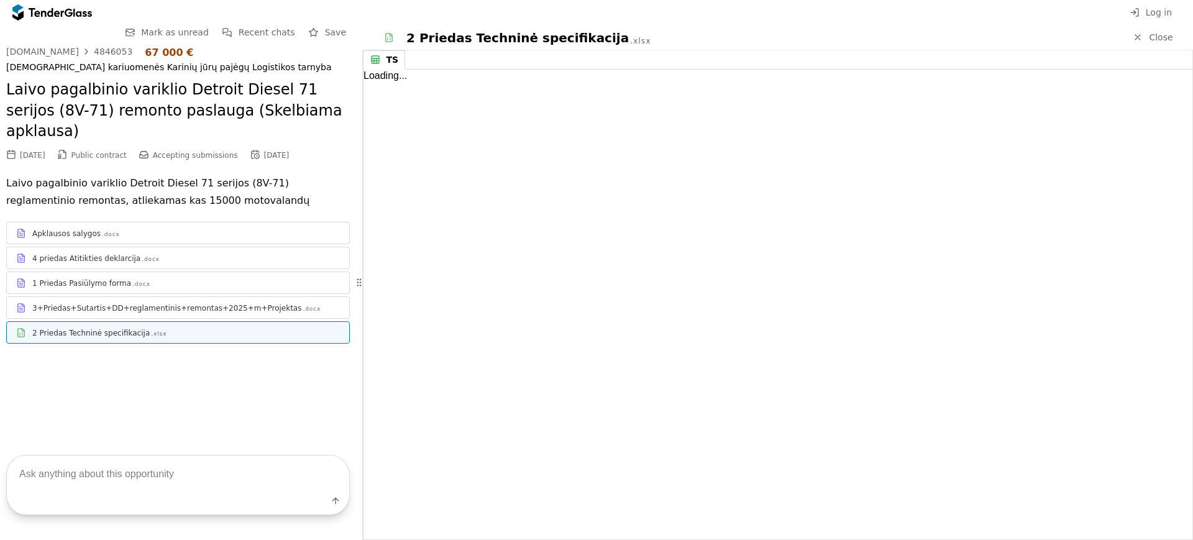
click at [239, 247] on link "4 priedas Atitikties deklarcija .docx" at bounding box center [178, 258] width 344 height 22
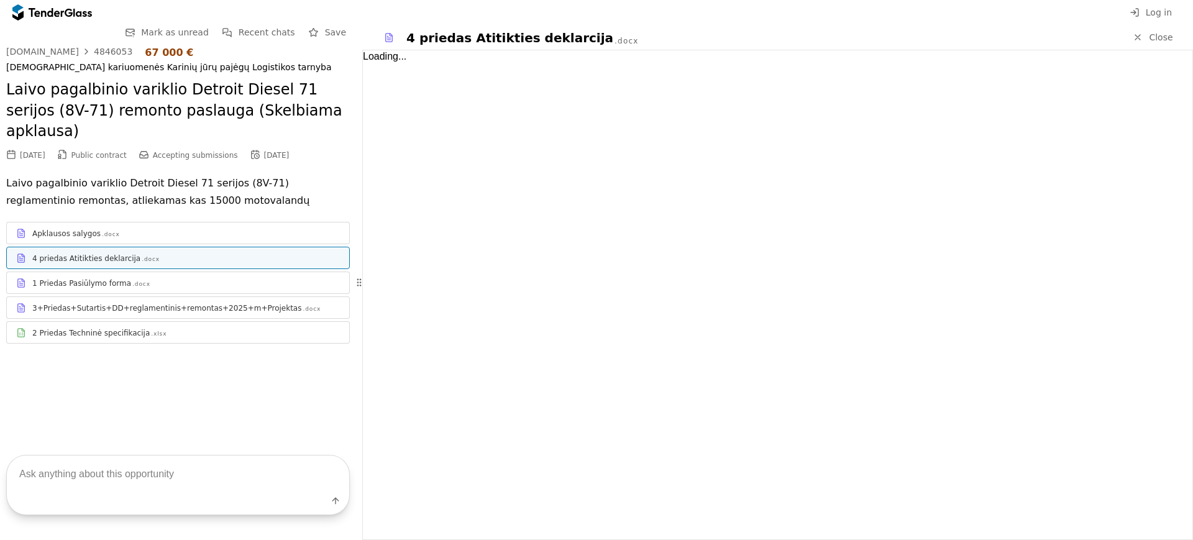
click at [232, 275] on div "1 Priedas Pasiūlymo forma .docx" at bounding box center [178, 283] width 342 height 16
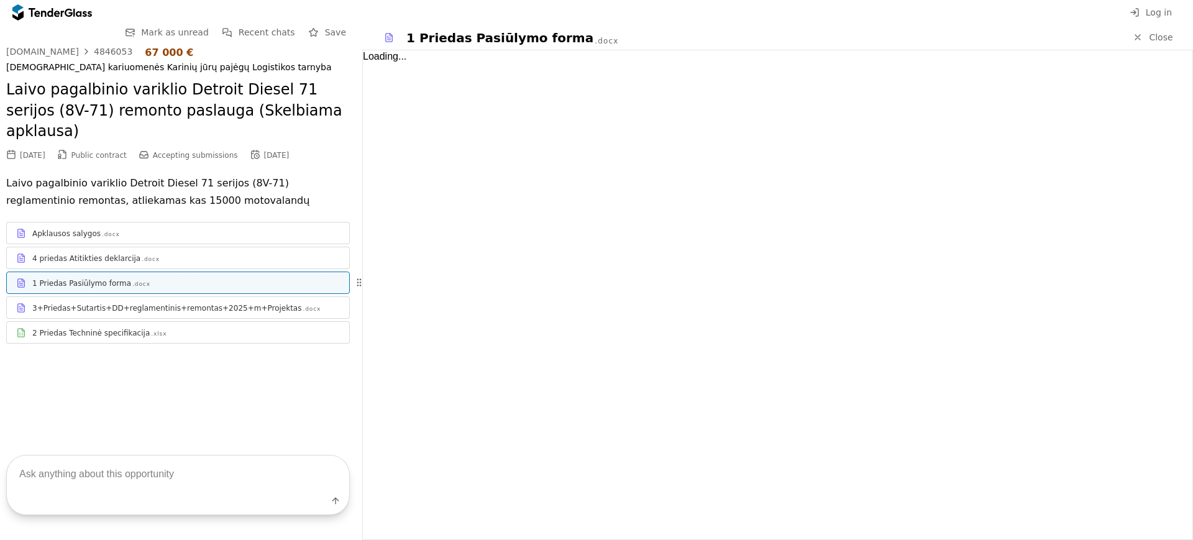
click at [181, 229] on div "Apklausos salygos .docx" at bounding box center [186, 234] width 308 height 10
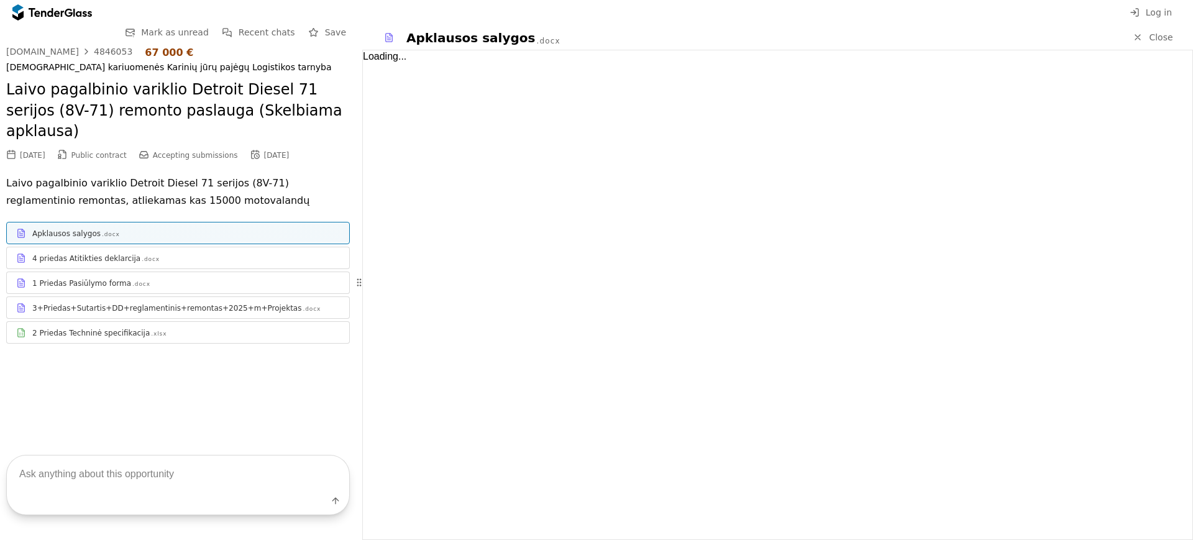
click at [192, 254] on div "4 priedas Atitikties deklarcija .docx" at bounding box center [186, 259] width 308 height 10
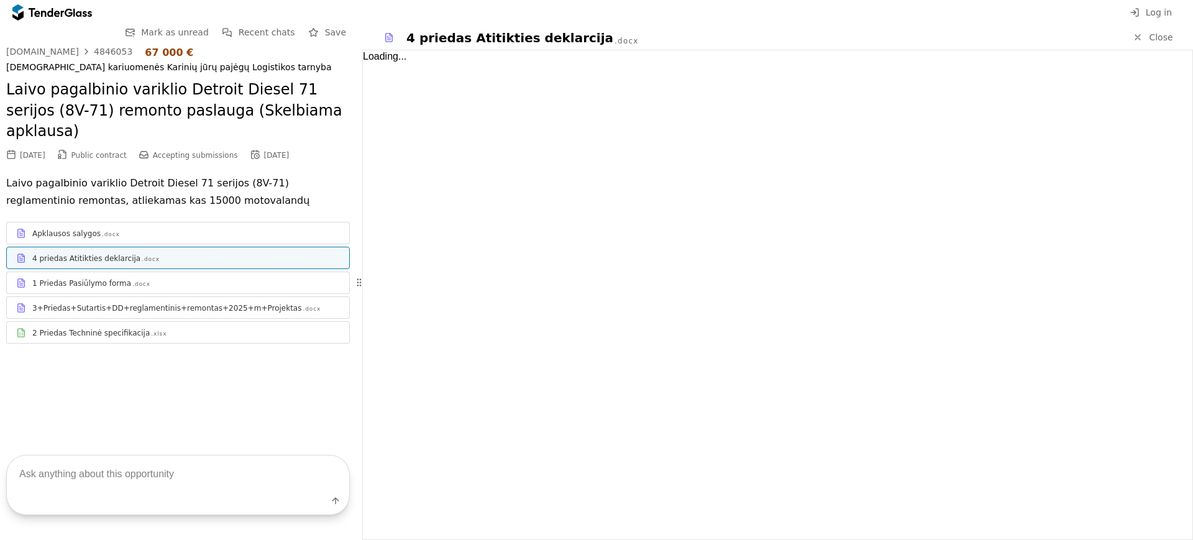
click at [201, 328] on div "2 Priedas Techninė specifikacija .xlsx" at bounding box center [186, 333] width 308 height 10
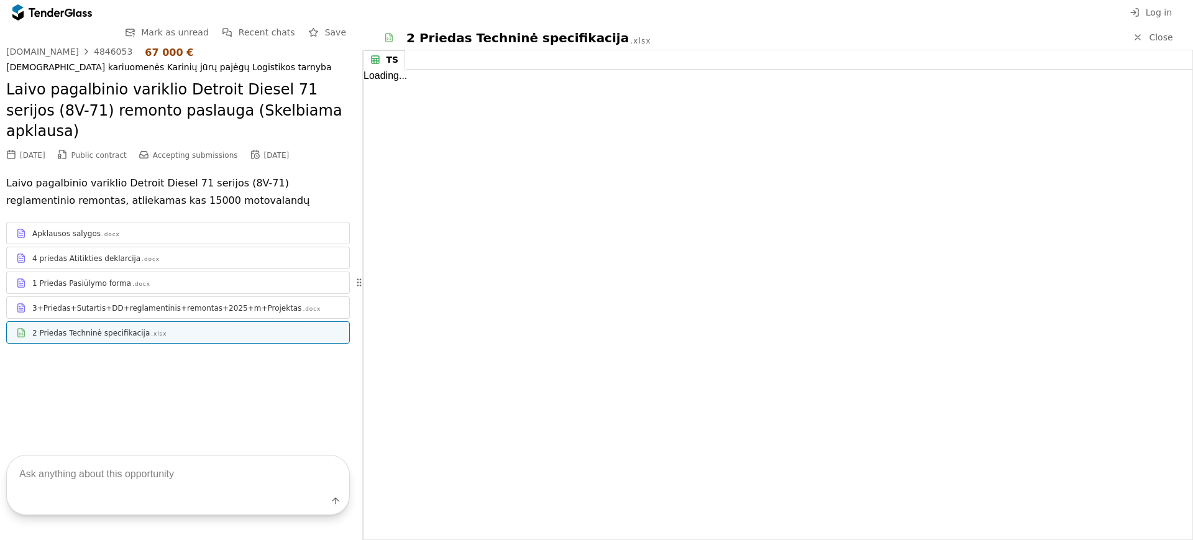
click at [315, 142] on div "viesiejipirkimai.lt 4846053 67 000 € Lietuvos kariuomenės Karinių jūrų pajėgų L…" at bounding box center [178, 201] width 344 height 309
click at [207, 303] on div "3+Priedas+Sutartis+DD+reglamentinis+remontas+2025+m+Projektas" at bounding box center [166, 308] width 269 height 10
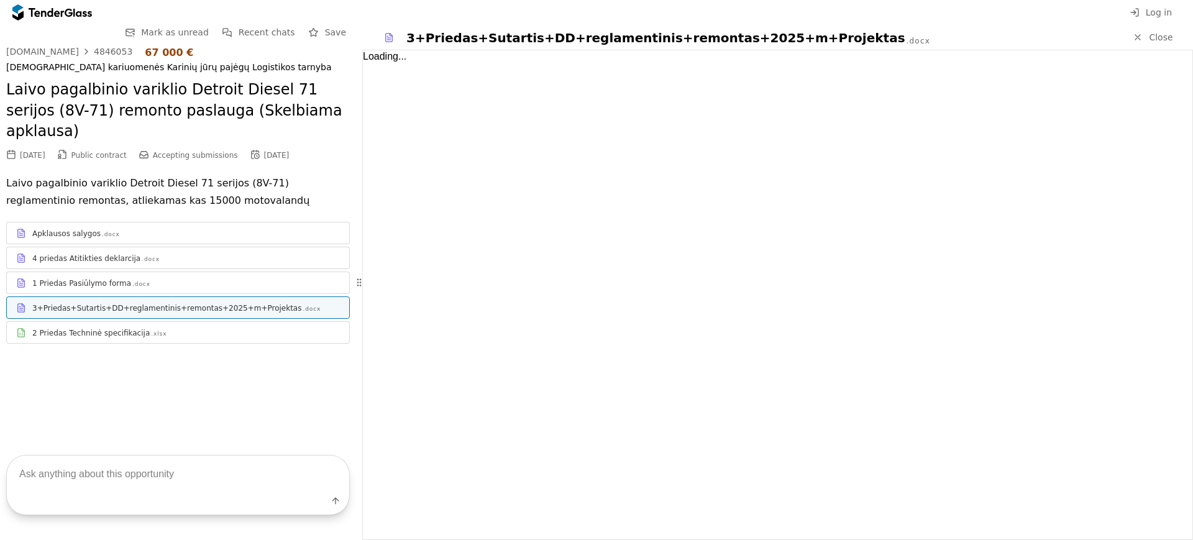
click at [234, 275] on div "1 Priedas Pasiūlymo forma .docx" at bounding box center [178, 283] width 342 height 16
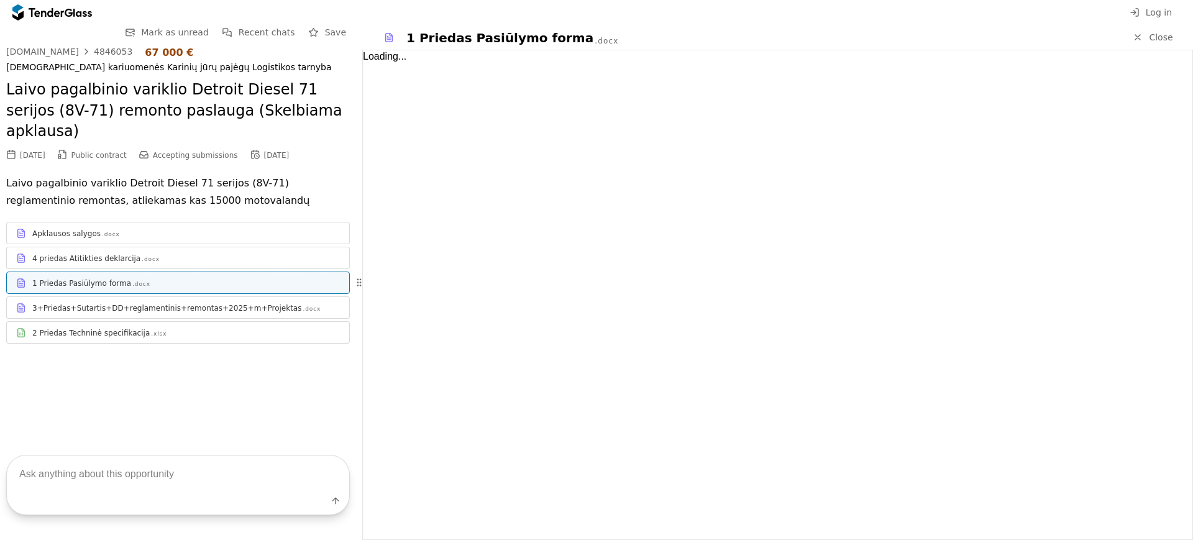
click at [275, 222] on link "Apklausos salygos .docx" at bounding box center [178, 233] width 344 height 22
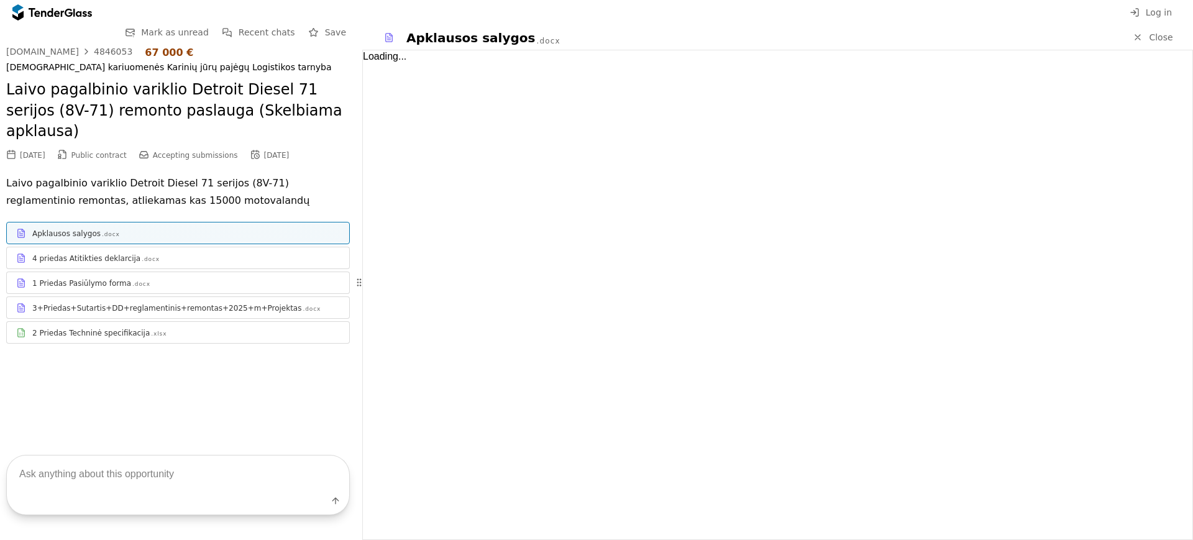
click at [374, 286] on div at bounding box center [359, 282] width 30 height 34
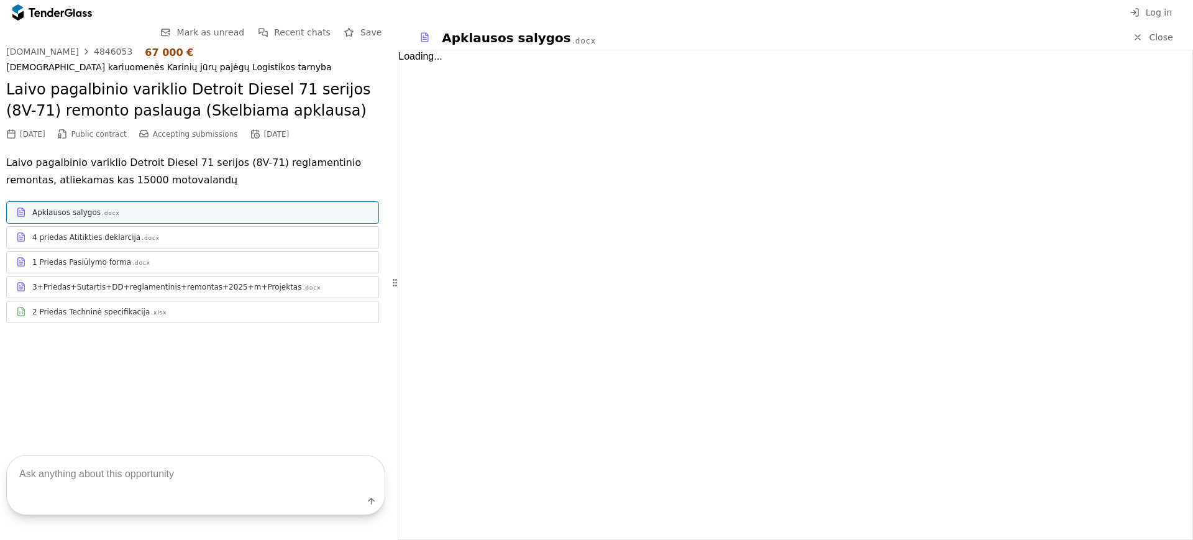
click at [312, 345] on div "Go Back Mark as unread Recent chats Save viesiejipirkimai.lt 4846053 67 000 € L…" at bounding box center [195, 227] width 391 height 405
click at [270, 223] on div "Apklausos salygos .docx 4 priedas Atitikties deklarcija .docx 1 Priedas Pasiūly…" at bounding box center [195, 262] width 379 height 122
click at [268, 239] on div "4 priedas Atitikties deklarcija .docx" at bounding box center [200, 237] width 337 height 10
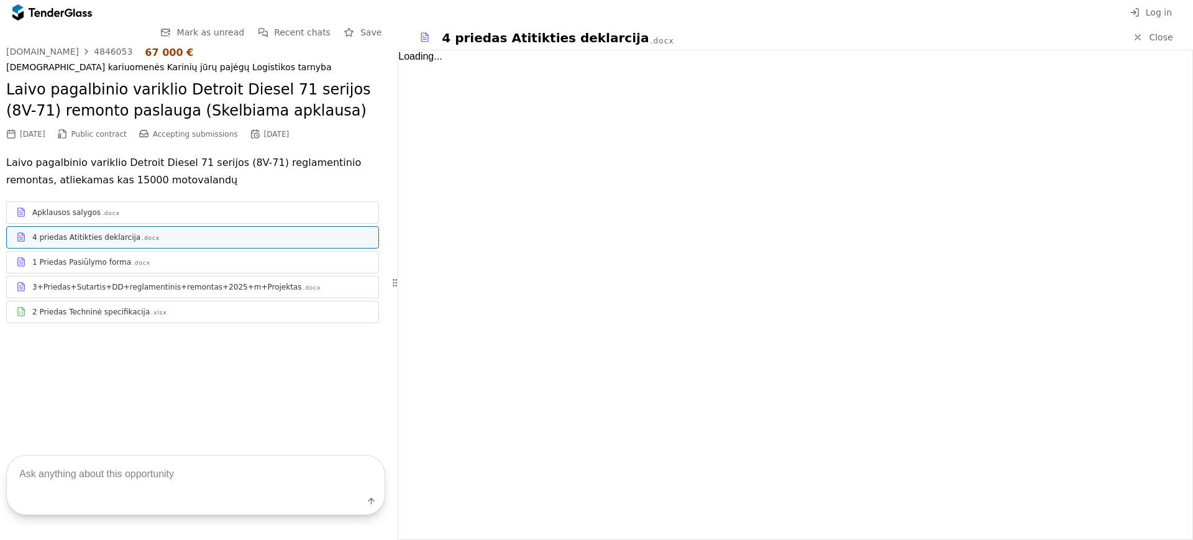
click at [268, 265] on div "1 Priedas Pasiūlymo forma .docx" at bounding box center [200, 262] width 337 height 10
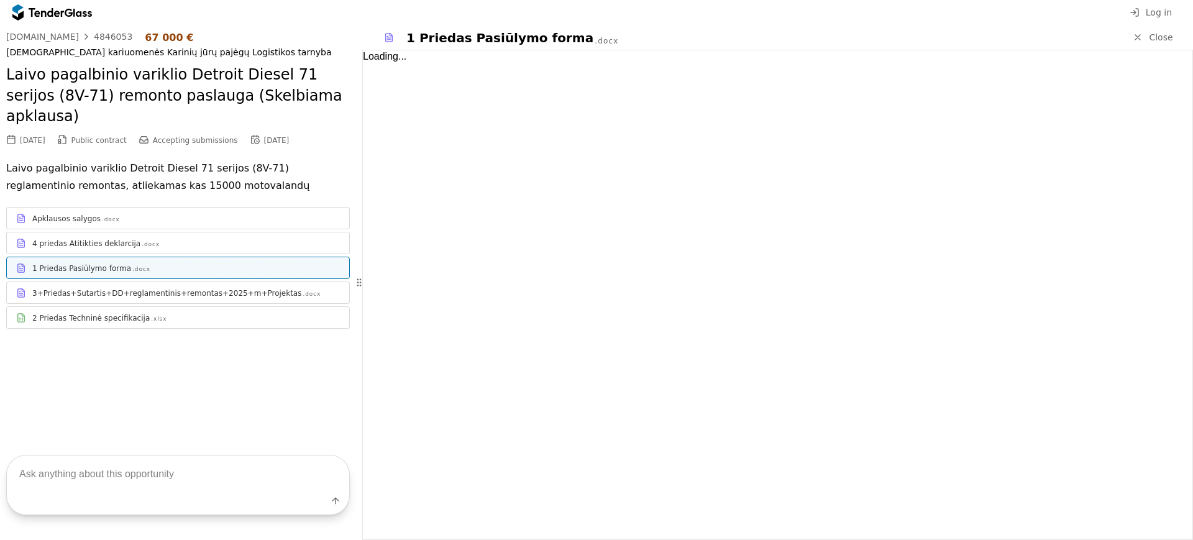
click at [435, 323] on div "Loading..." at bounding box center [778, 294] width 830 height 489
click at [273, 239] on div "4 priedas Atitikties deklarcija .docx" at bounding box center [186, 244] width 308 height 10
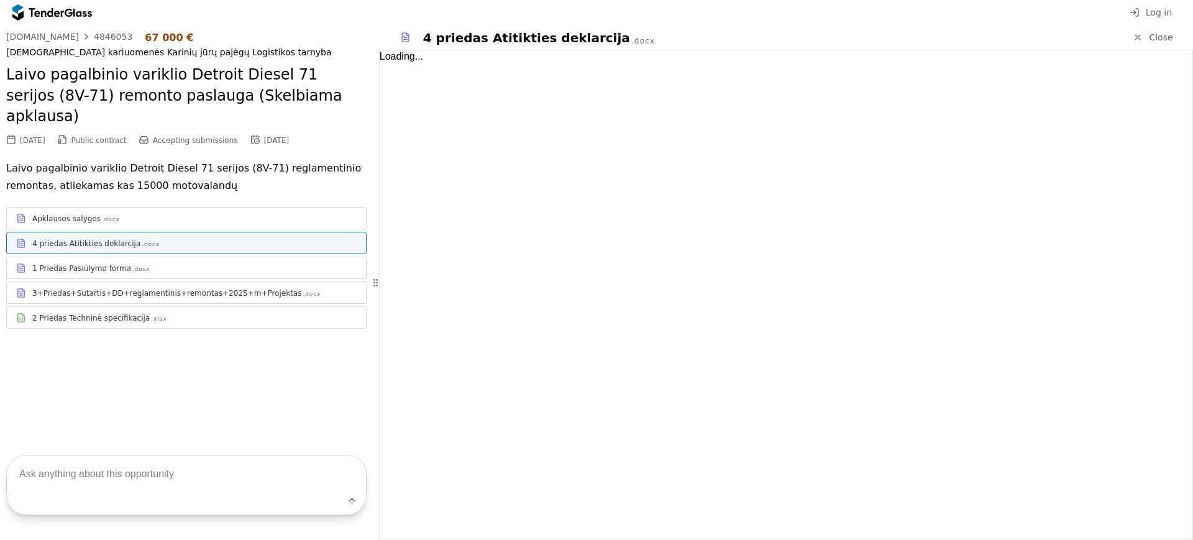
click at [404, 294] on div "Go Back [DOMAIN_NAME] 4846053 67 000 € [DEMOGRAPHIC_DATA] kariuomenės Karinių j…" at bounding box center [596, 282] width 1193 height 515
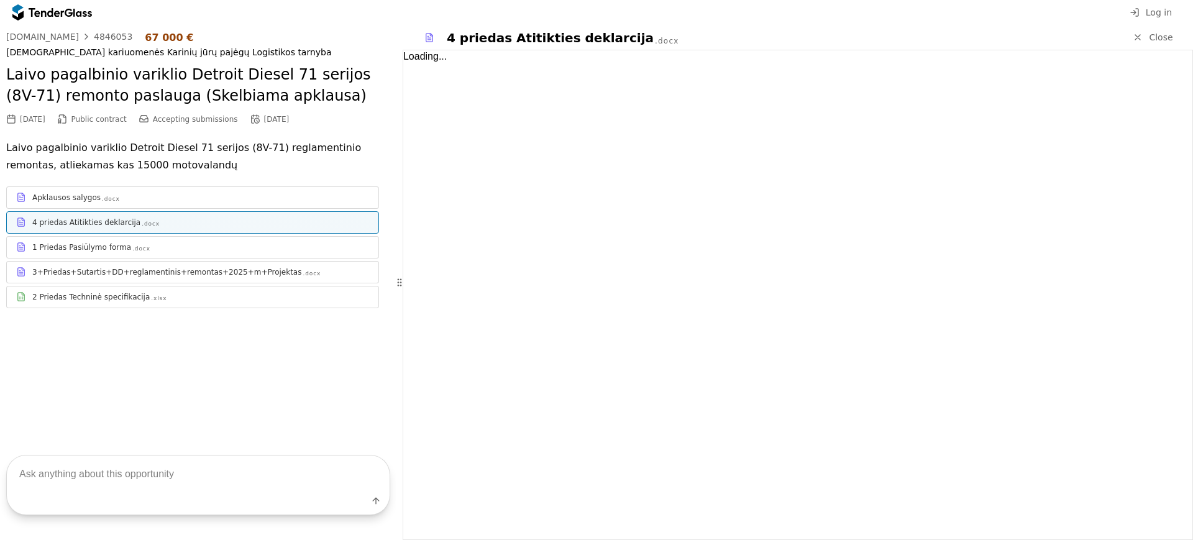
click at [322, 278] on link "3+Priedas+Sutartis+DD+reglamentinis+remontas+2025+m+Projektas .docx" at bounding box center [192, 272] width 373 height 22
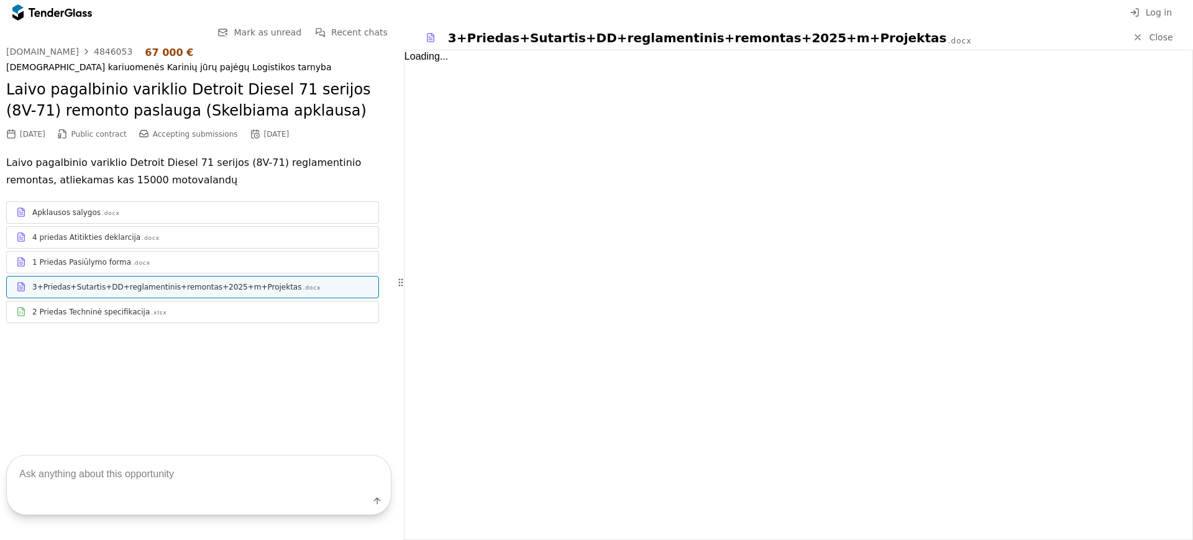
click at [406, 275] on div at bounding box center [400, 282] width 30 height 34
click at [416, 279] on div "Loading..." at bounding box center [800, 294] width 785 height 489
click at [418, 214] on div "Loading..." at bounding box center [800, 294] width 785 height 489
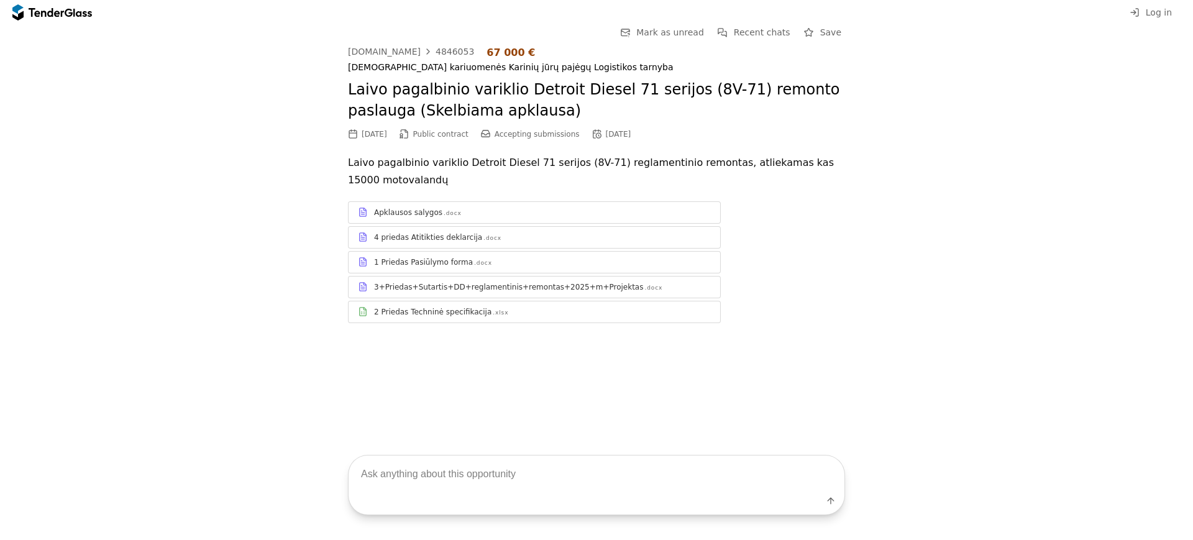
click at [899, 244] on div "Go Back Mark as unread Recent chats Save [DOMAIN_NAME] 4846053 67 000 € [DEMOGR…" at bounding box center [596, 184] width 1181 height 318
click at [505, 288] on div "3+Priedas+Sutartis+DD+reglamentinis+remontas+2025+m+Projektas" at bounding box center [508, 287] width 269 height 10
